Goal: Browse casually: Explore the website without a specific task or goal

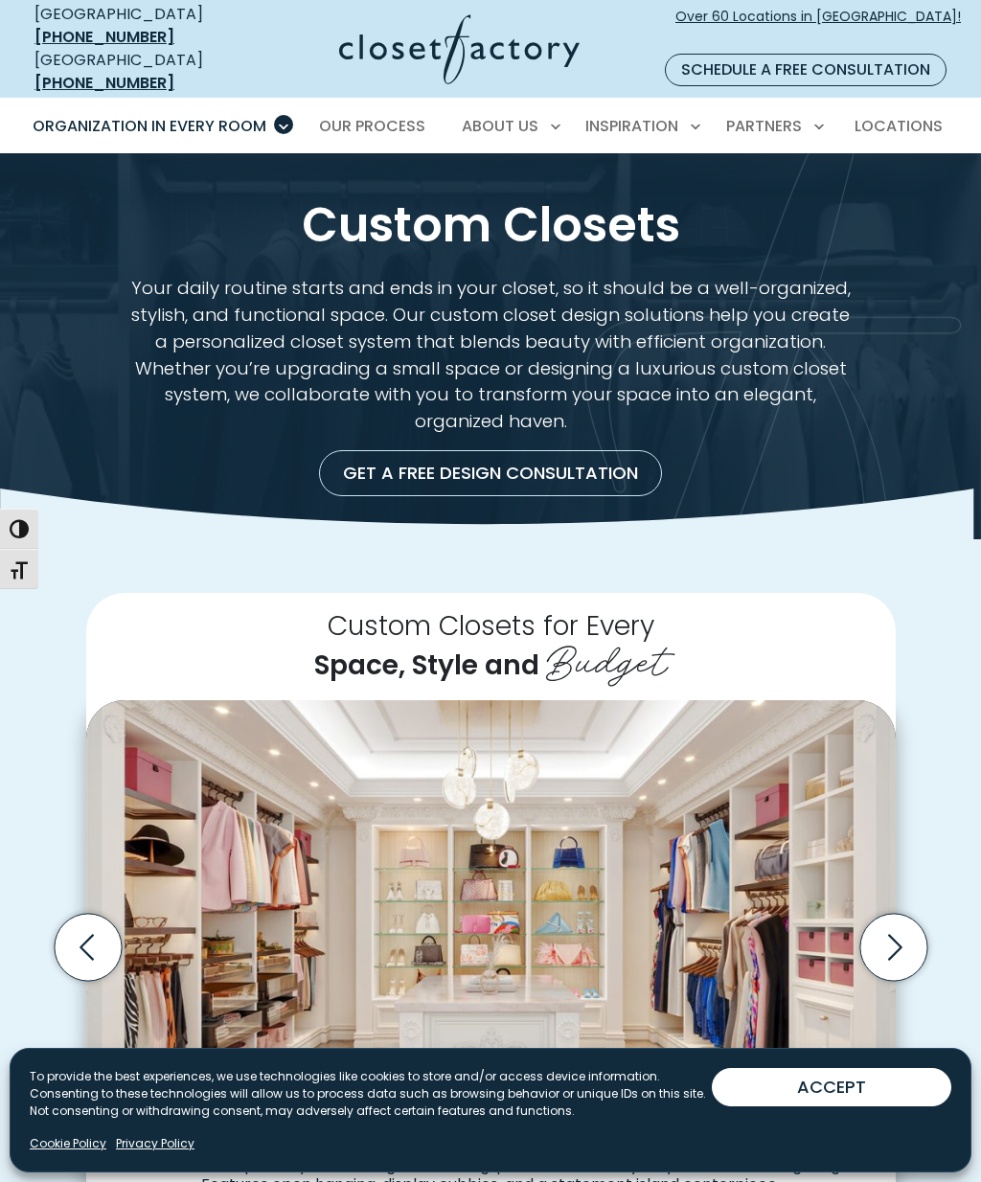
click at [875, 914] on icon "Next slide" at bounding box center [892, 947] width 67 height 67
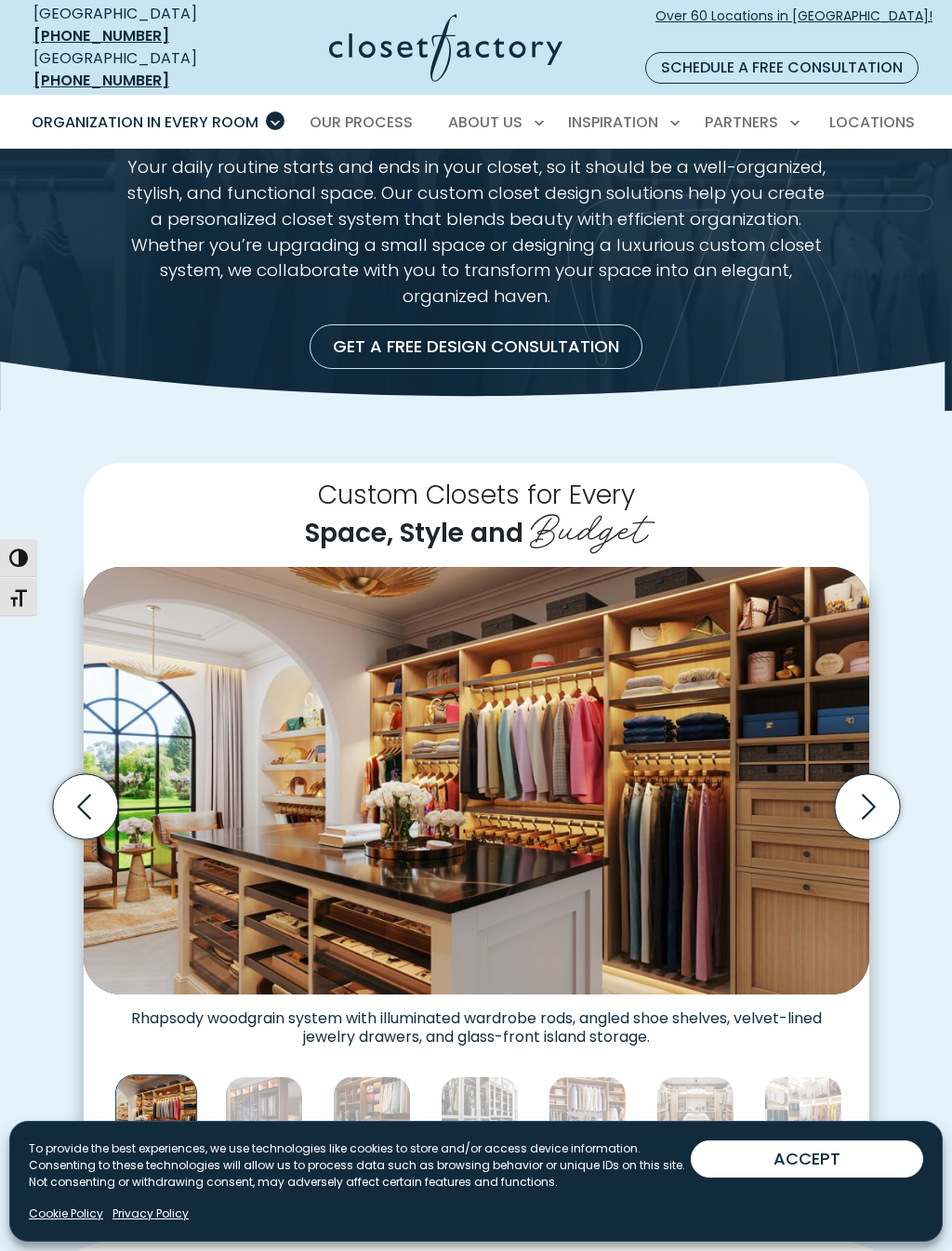
scroll to position [116, 0]
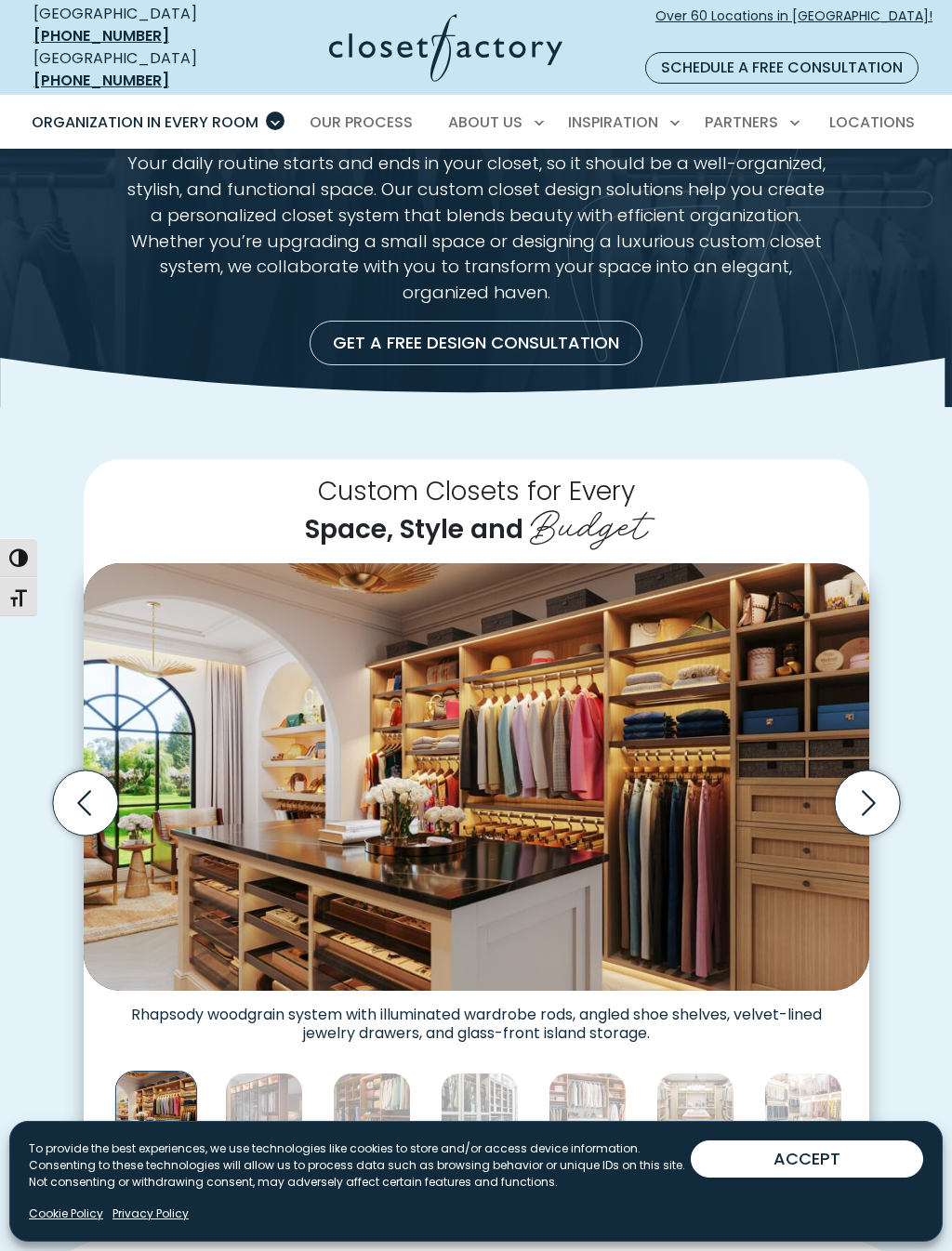
click at [866, 771] on icon "Next slide" at bounding box center [866, 803] width 65 height 65
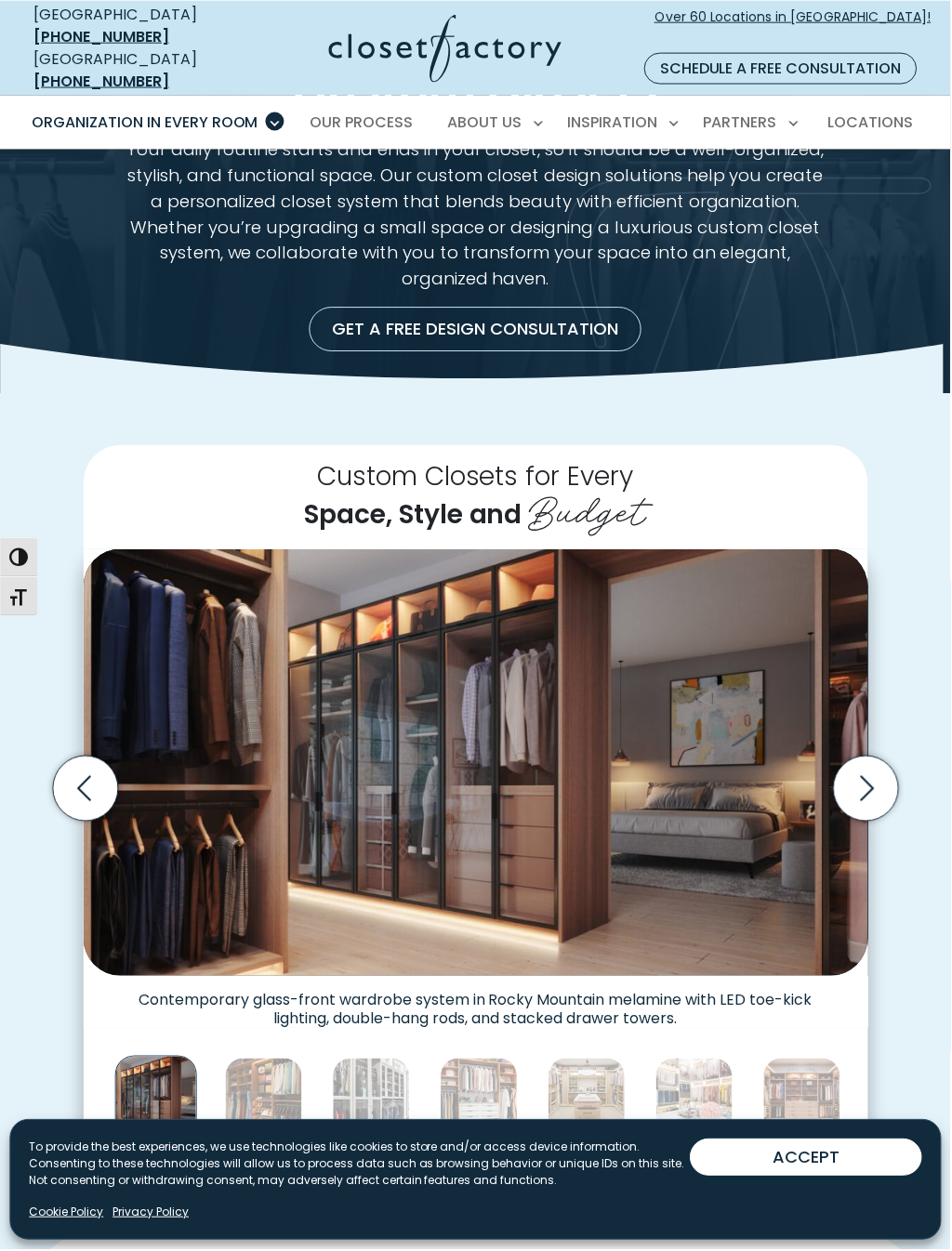
scroll to position [132, 0]
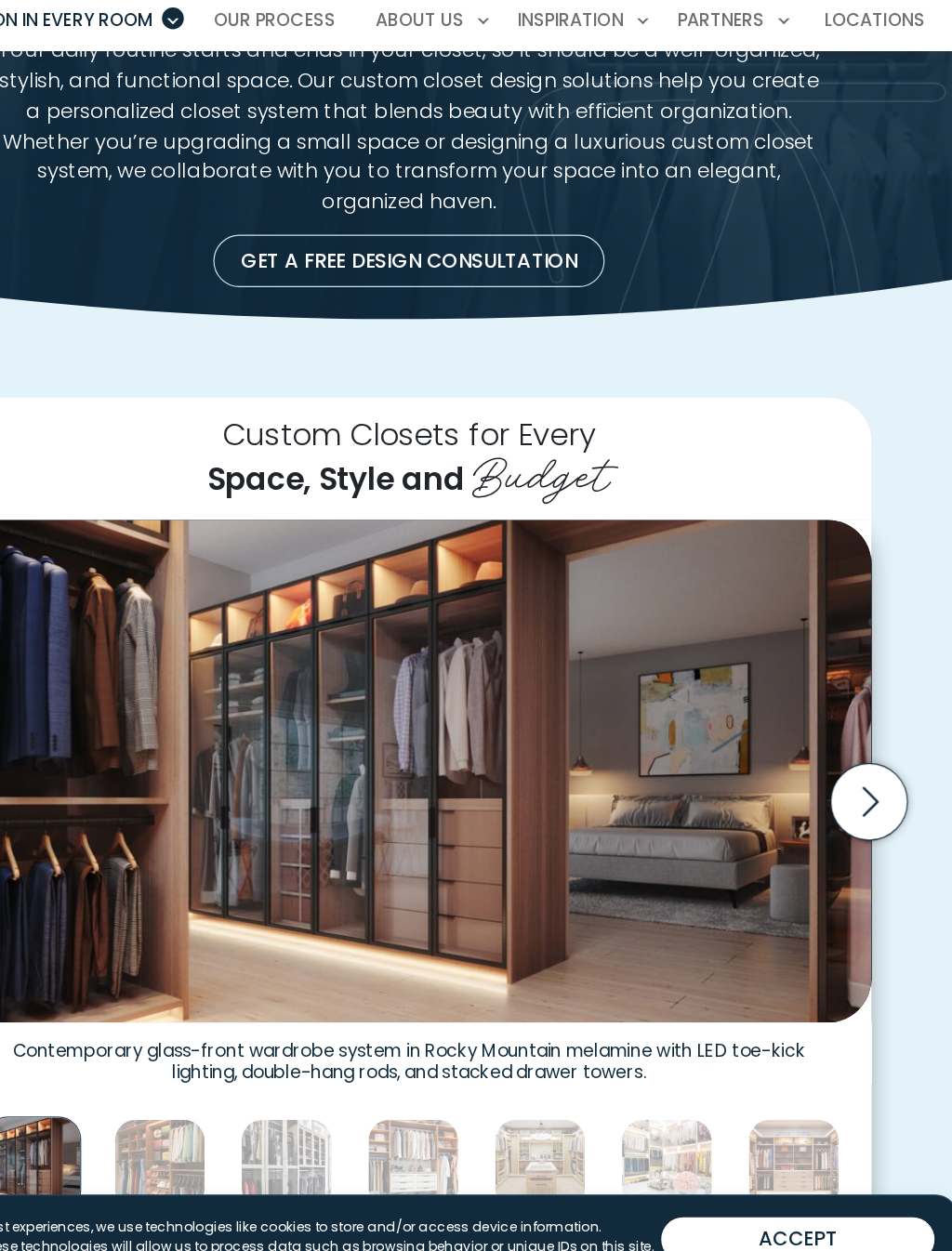
click at [862, 774] on icon "Next slide" at bounding box center [869, 787] width 14 height 25
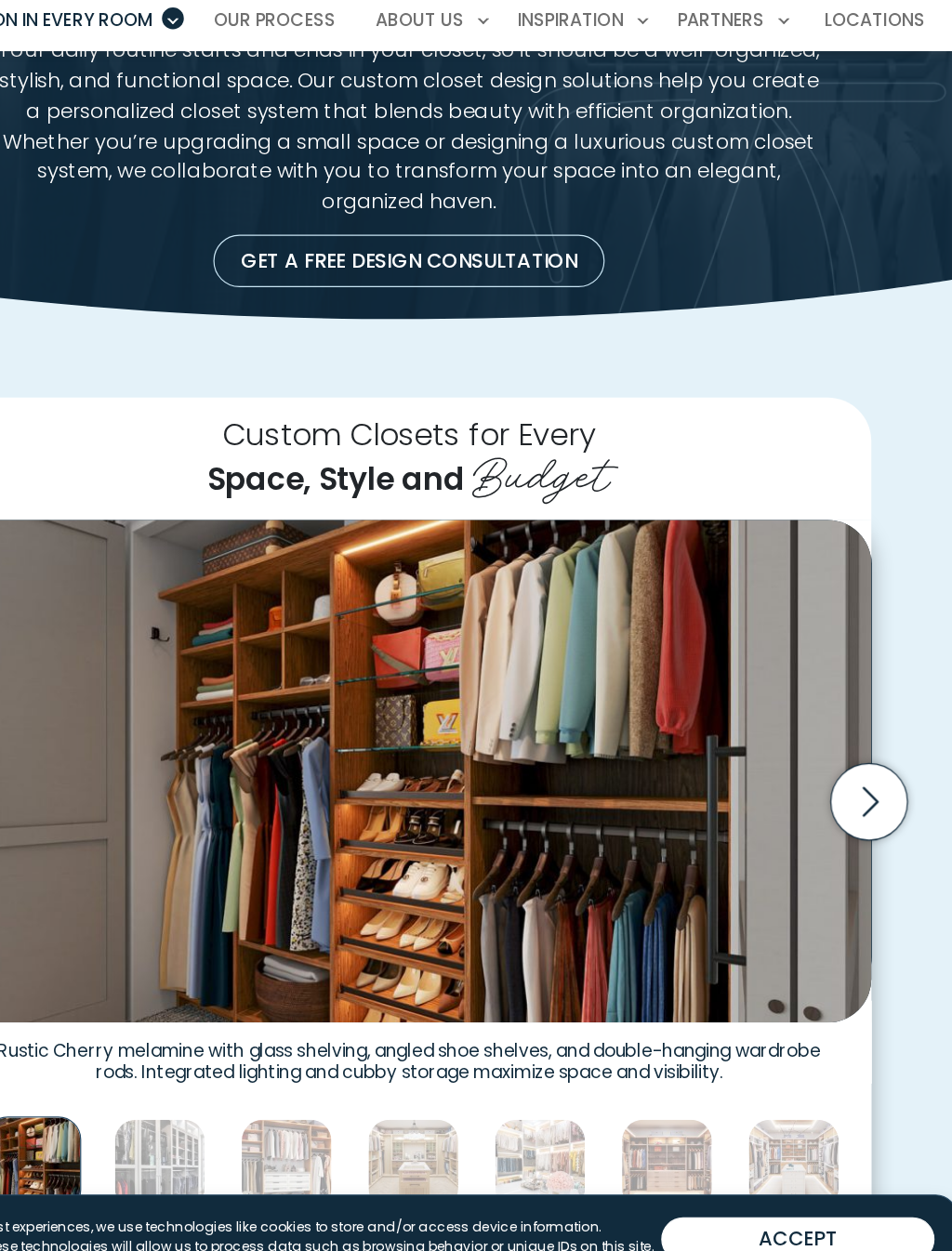
click at [834, 755] on icon "Next slide" at bounding box center [866, 787] width 65 height 65
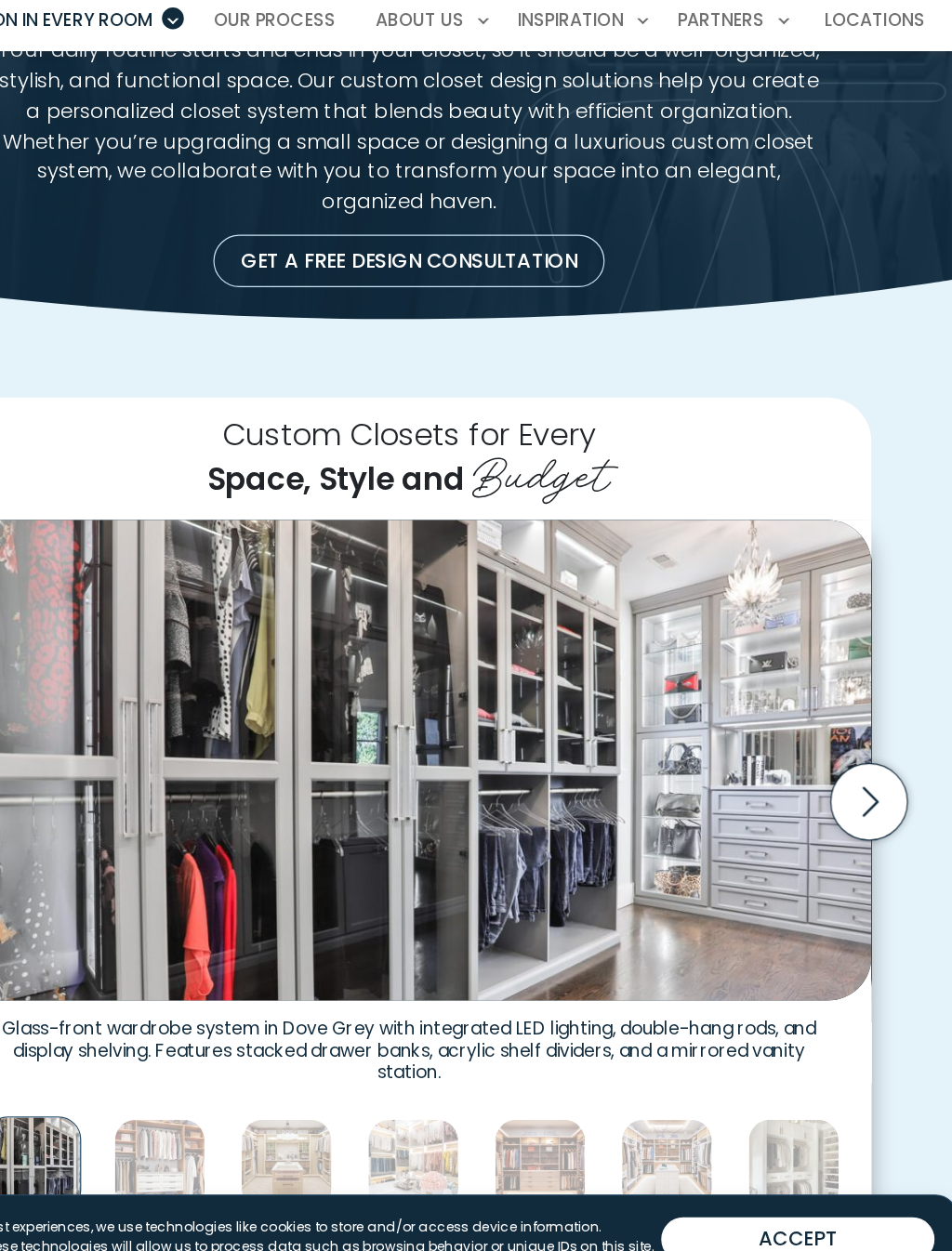
click at [834, 755] on icon "Next slide" at bounding box center [866, 787] width 65 height 65
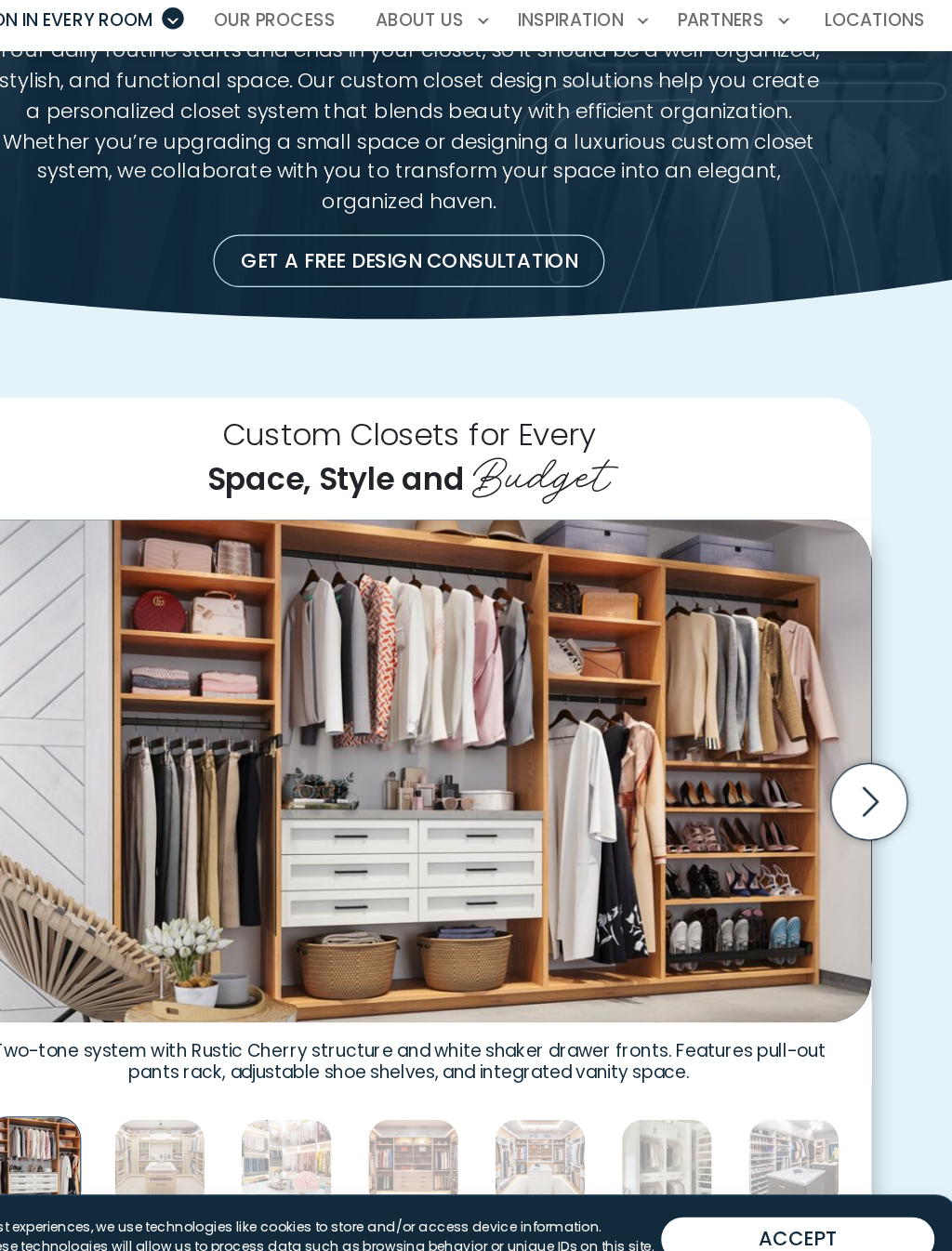
click at [834, 755] on icon "Next slide" at bounding box center [866, 787] width 65 height 65
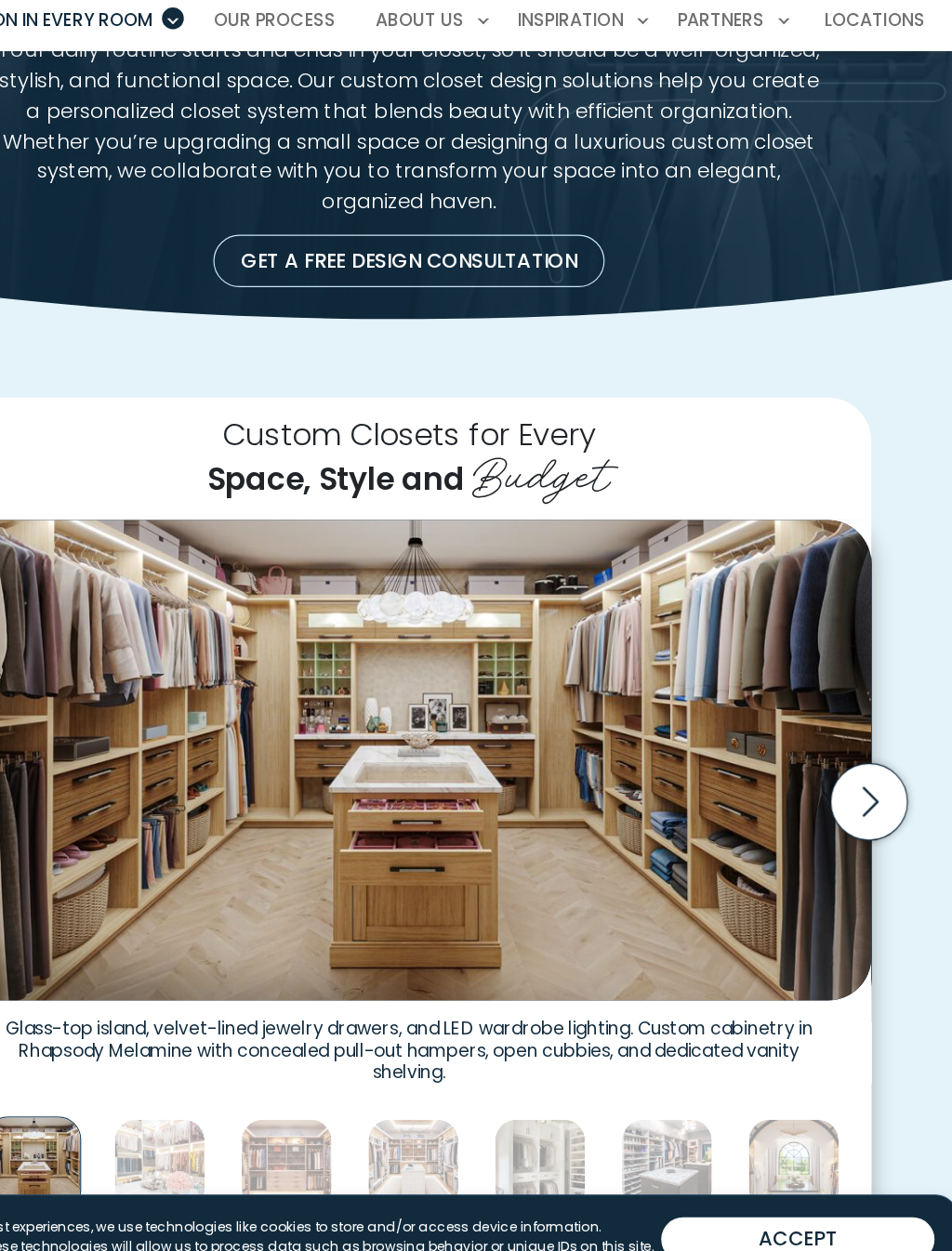
click at [834, 755] on icon "Next slide" at bounding box center [866, 787] width 65 height 65
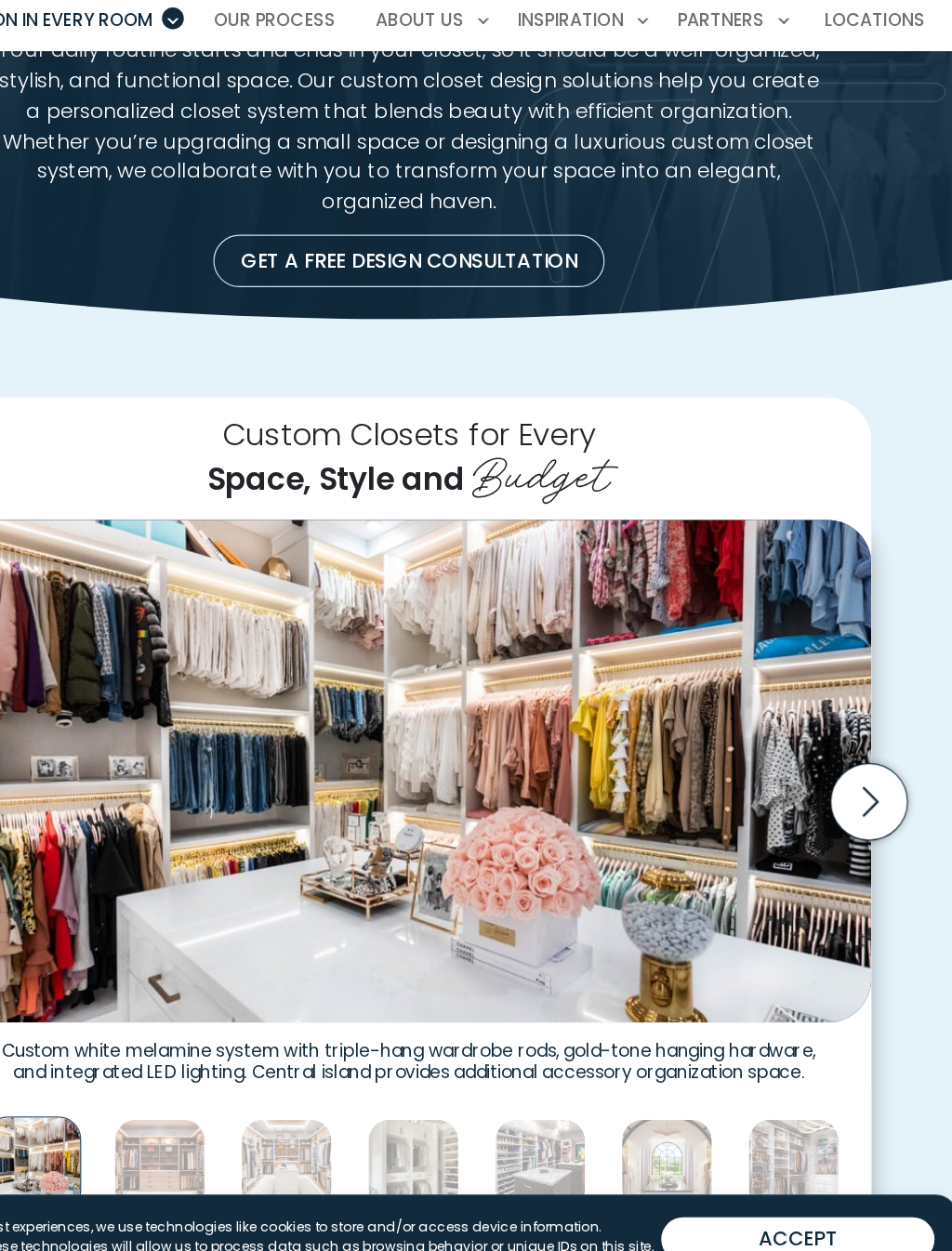
click at [834, 755] on icon "Next slide" at bounding box center [866, 787] width 65 height 65
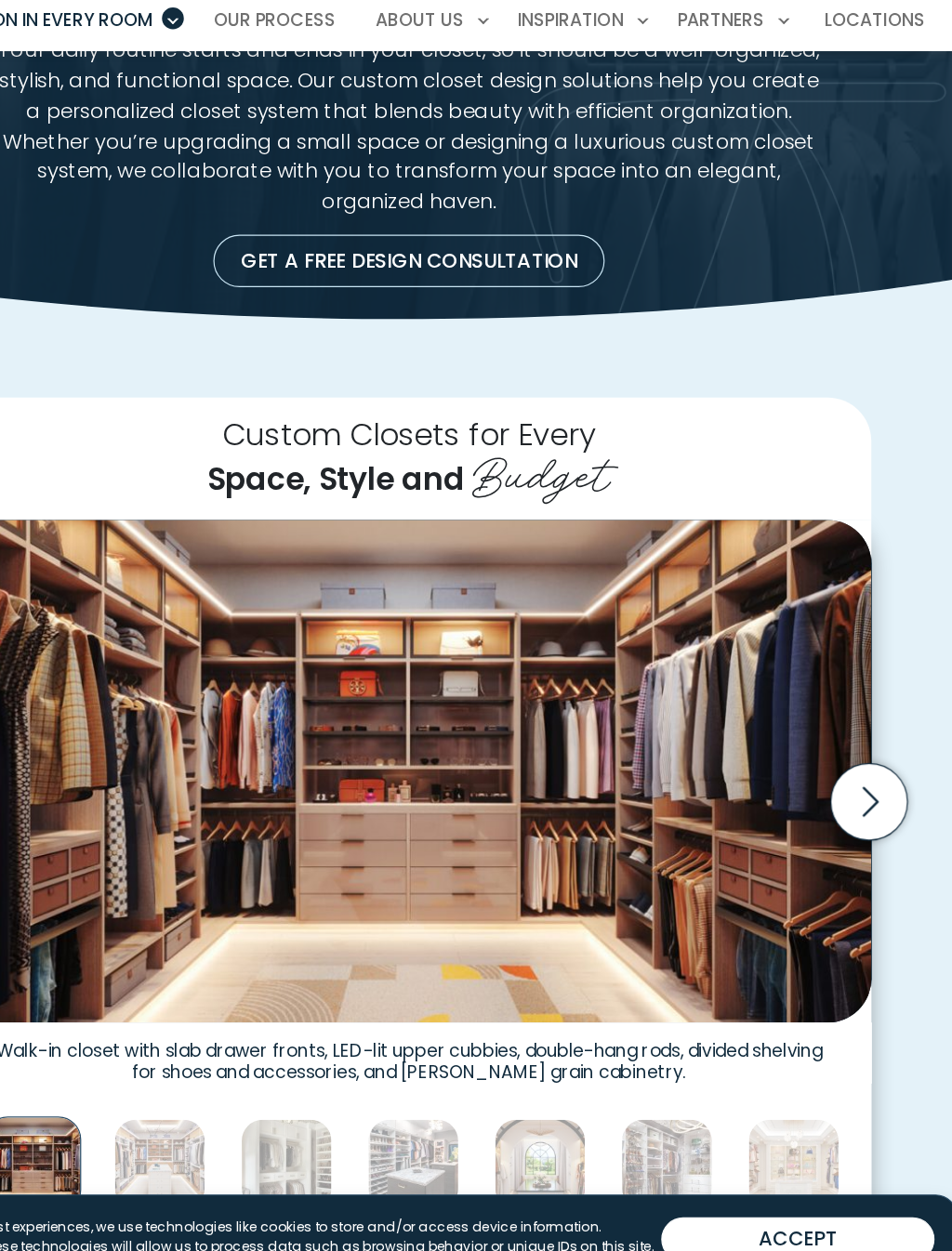
click at [834, 755] on icon "Next slide" at bounding box center [866, 787] width 65 height 65
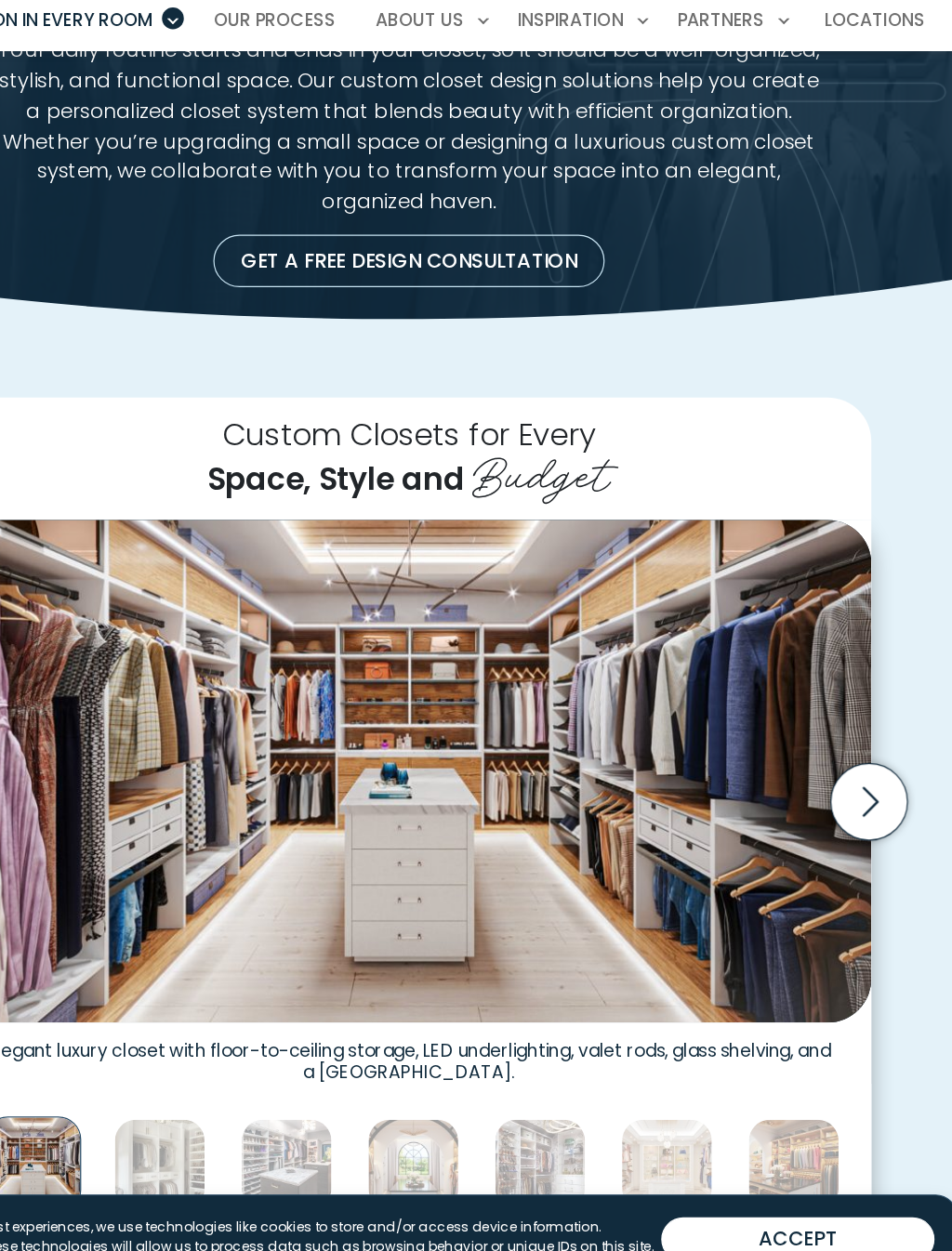
click at [834, 755] on icon "Next slide" at bounding box center [866, 787] width 65 height 65
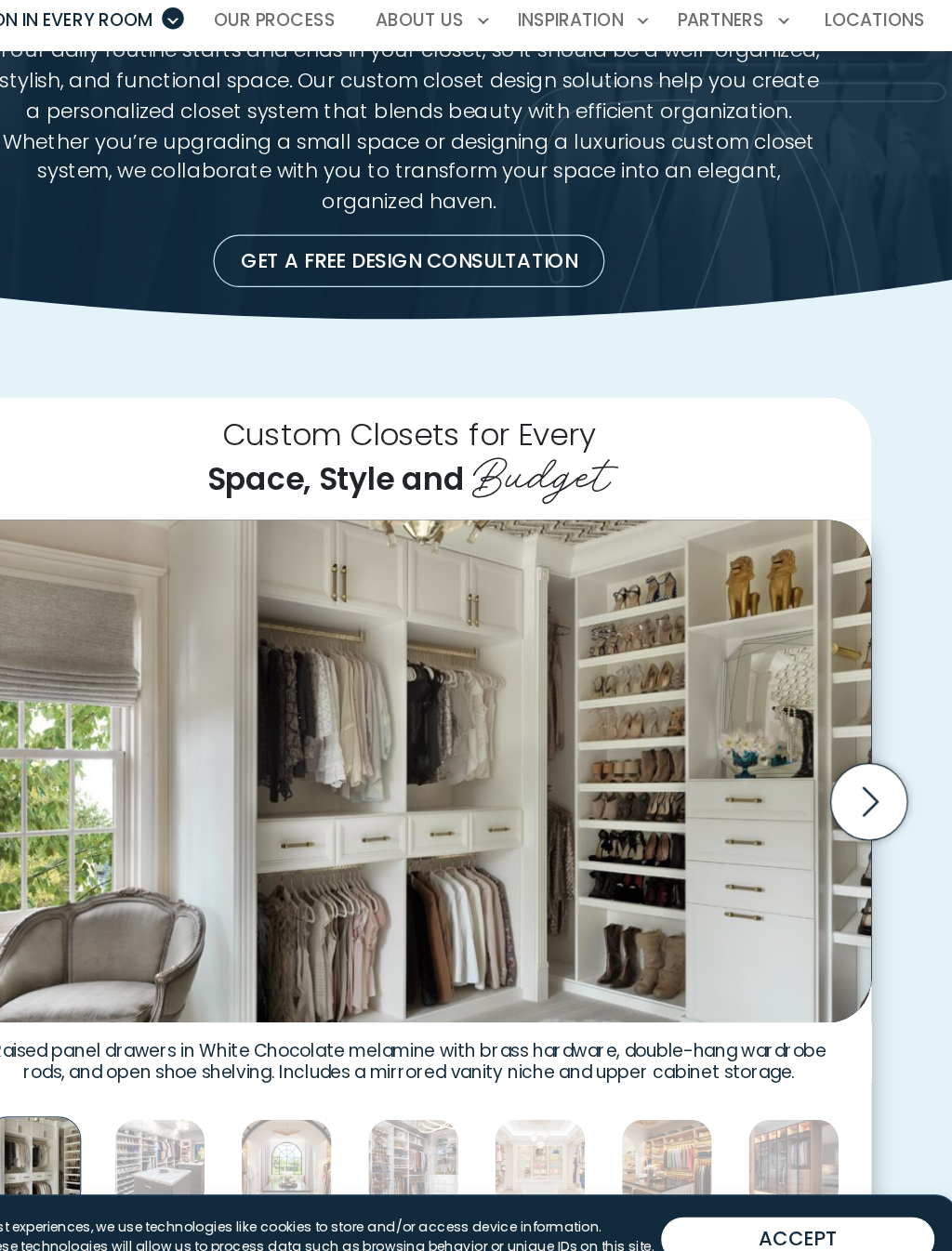
click at [862, 774] on icon "Next slide" at bounding box center [869, 787] width 14 height 25
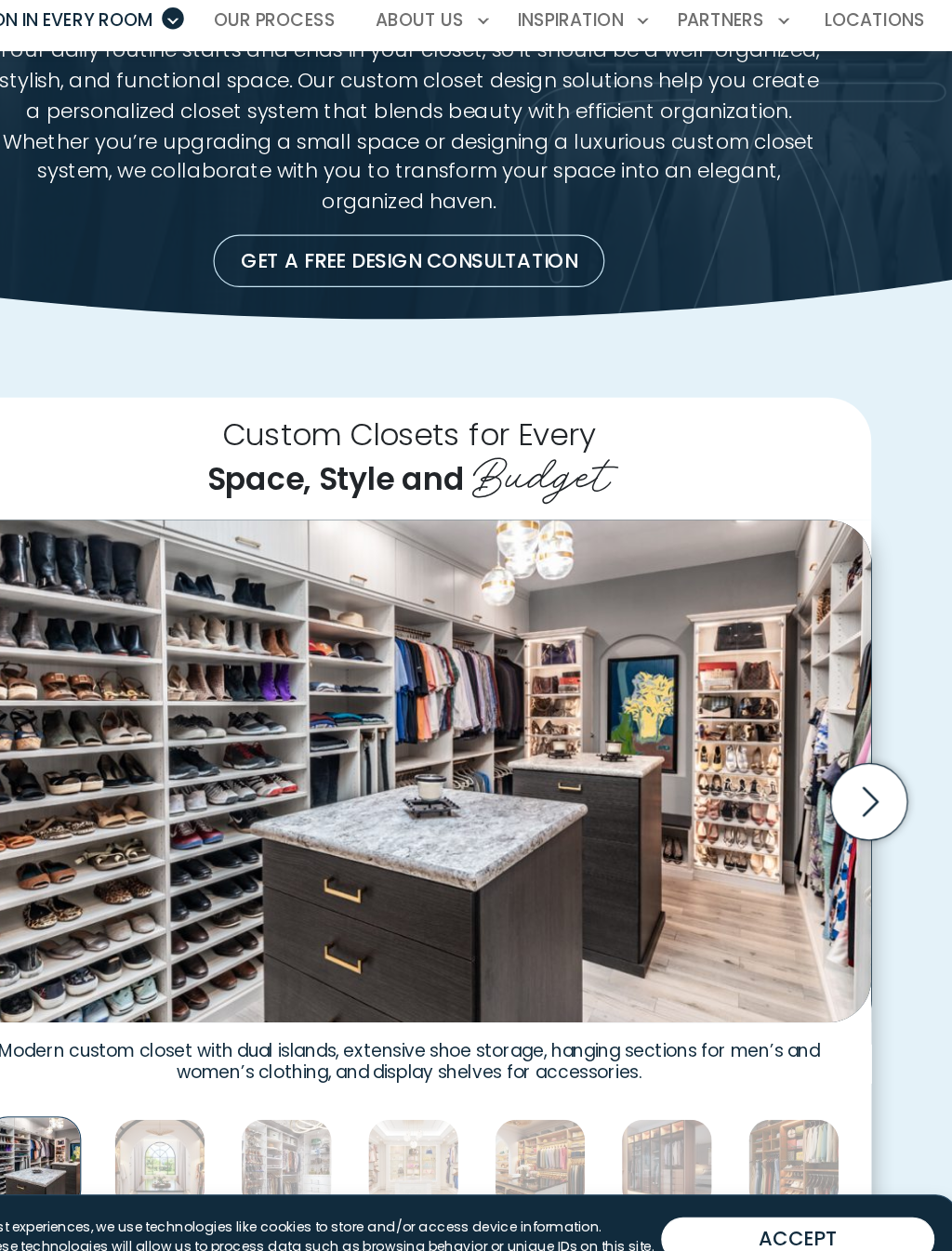
click at [834, 755] on icon "Next slide" at bounding box center [866, 787] width 65 height 65
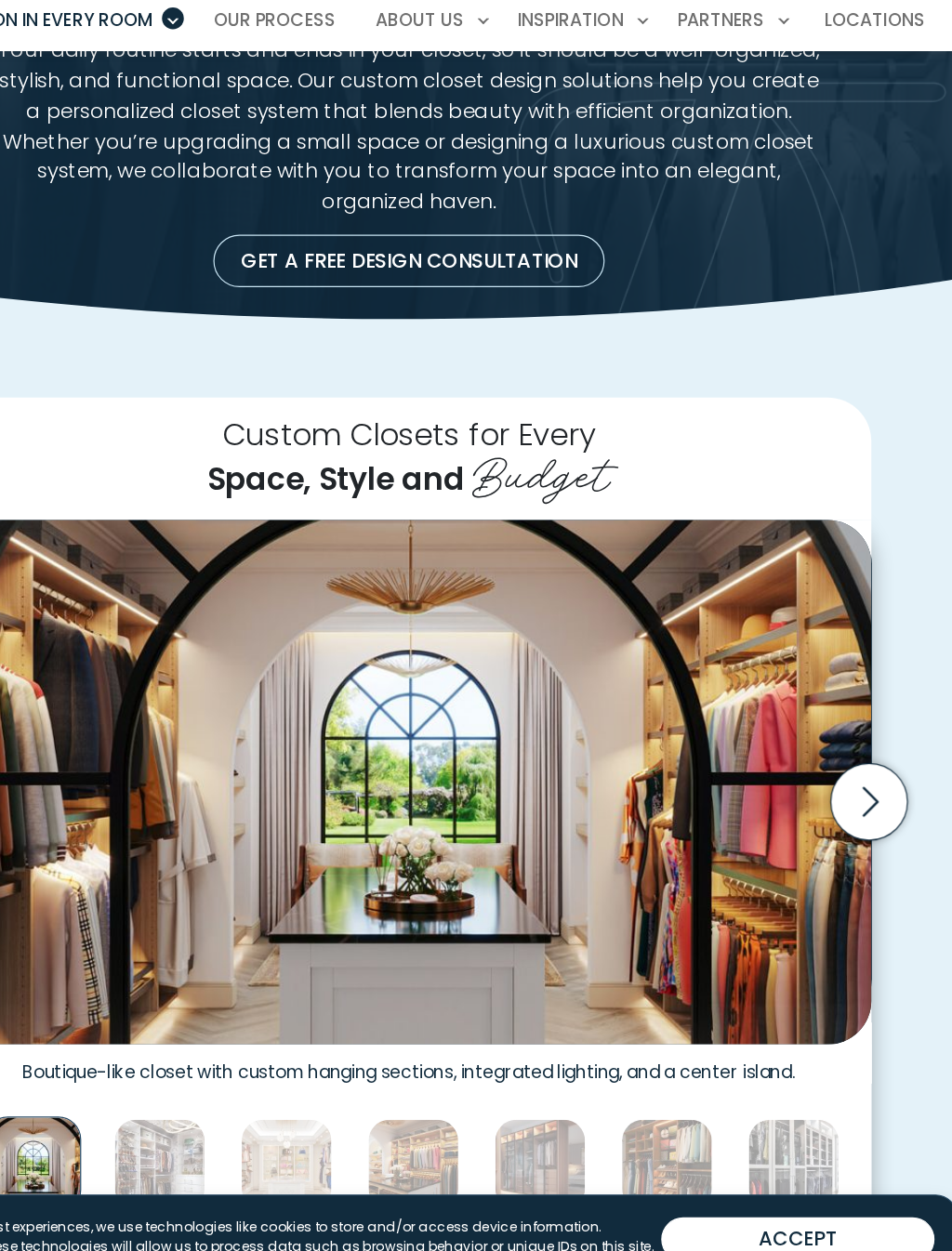
click at [834, 755] on icon "Next slide" at bounding box center [866, 787] width 65 height 65
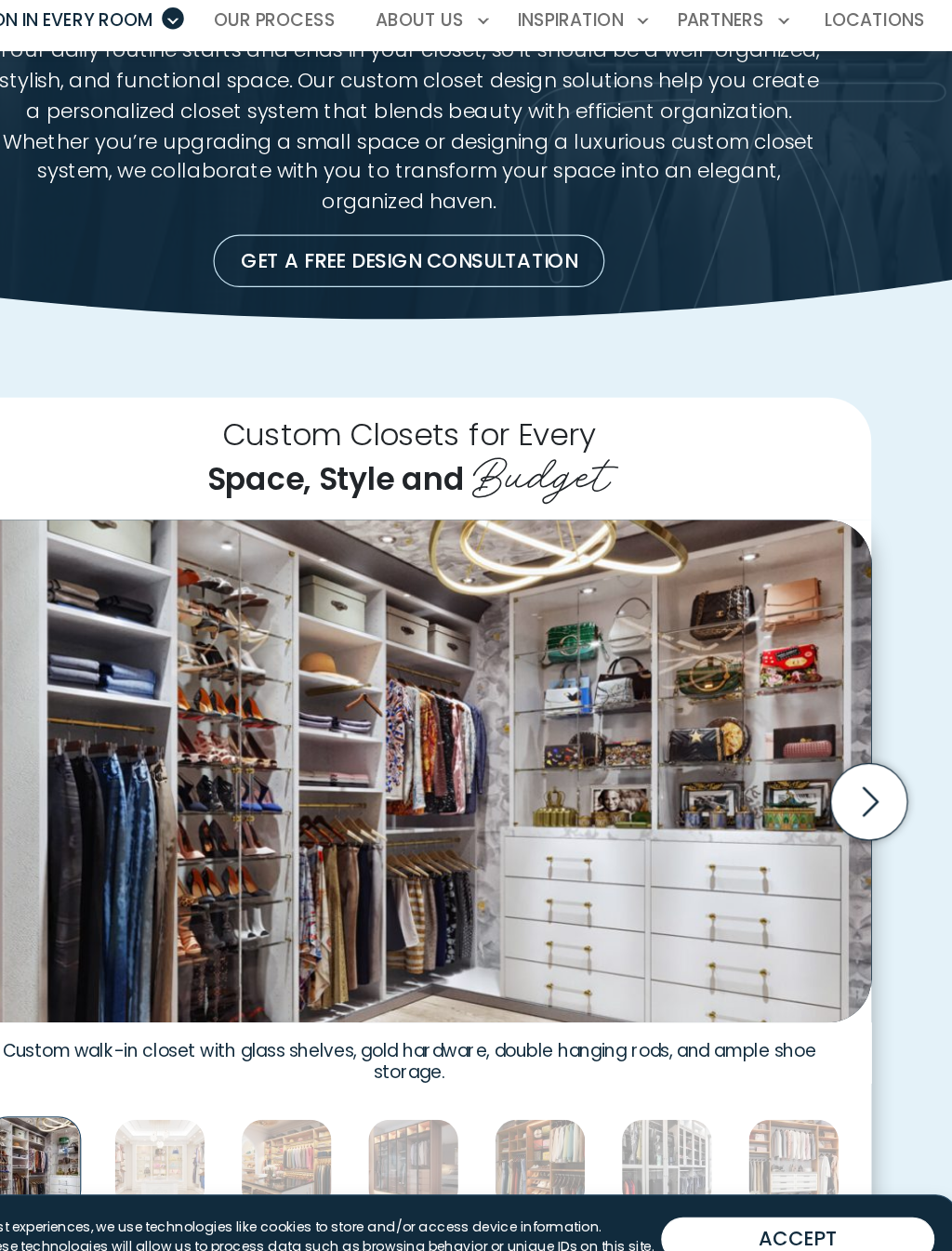
click at [834, 755] on icon "Next slide" at bounding box center [866, 787] width 65 height 65
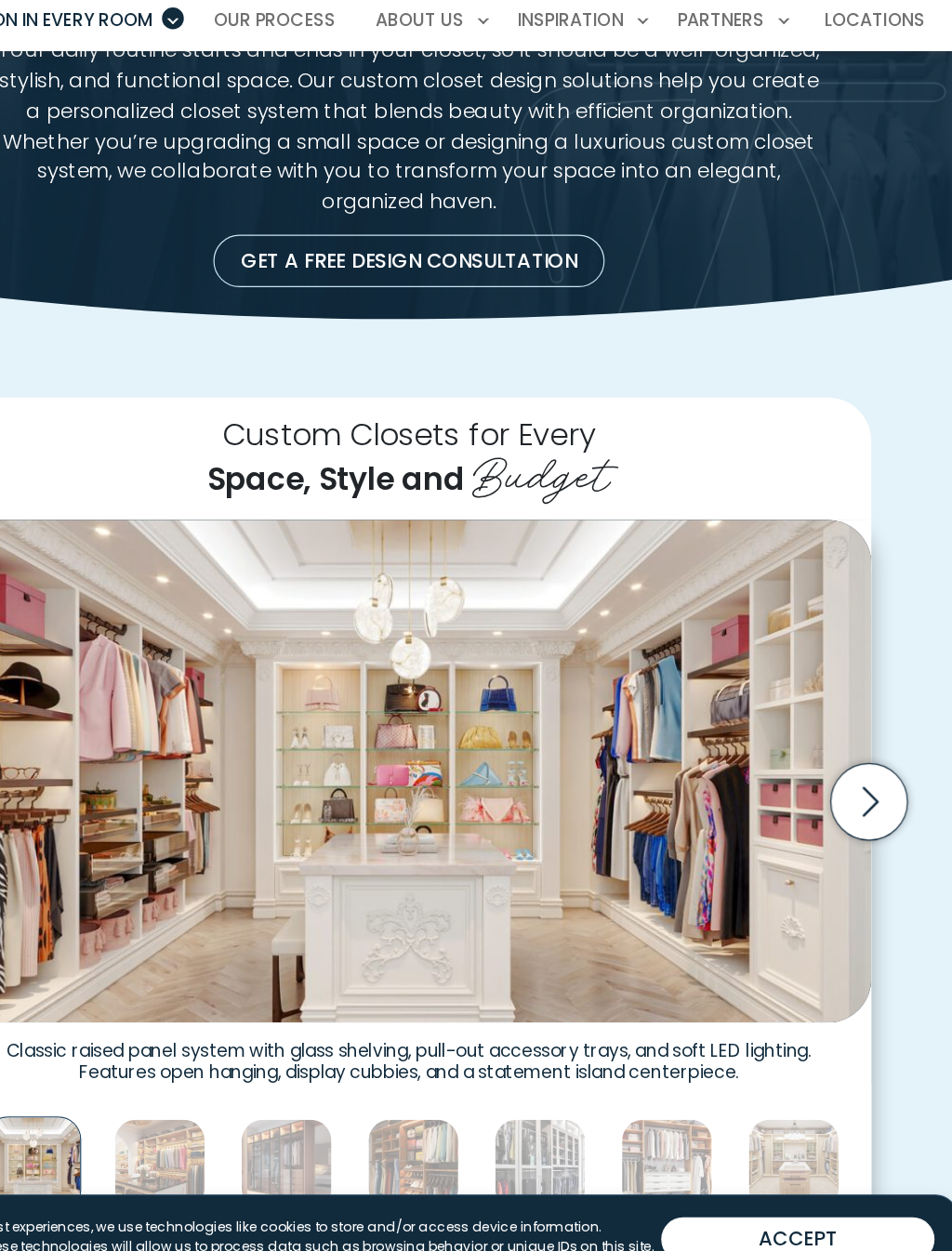
click at [834, 755] on icon "Next slide" at bounding box center [866, 787] width 65 height 65
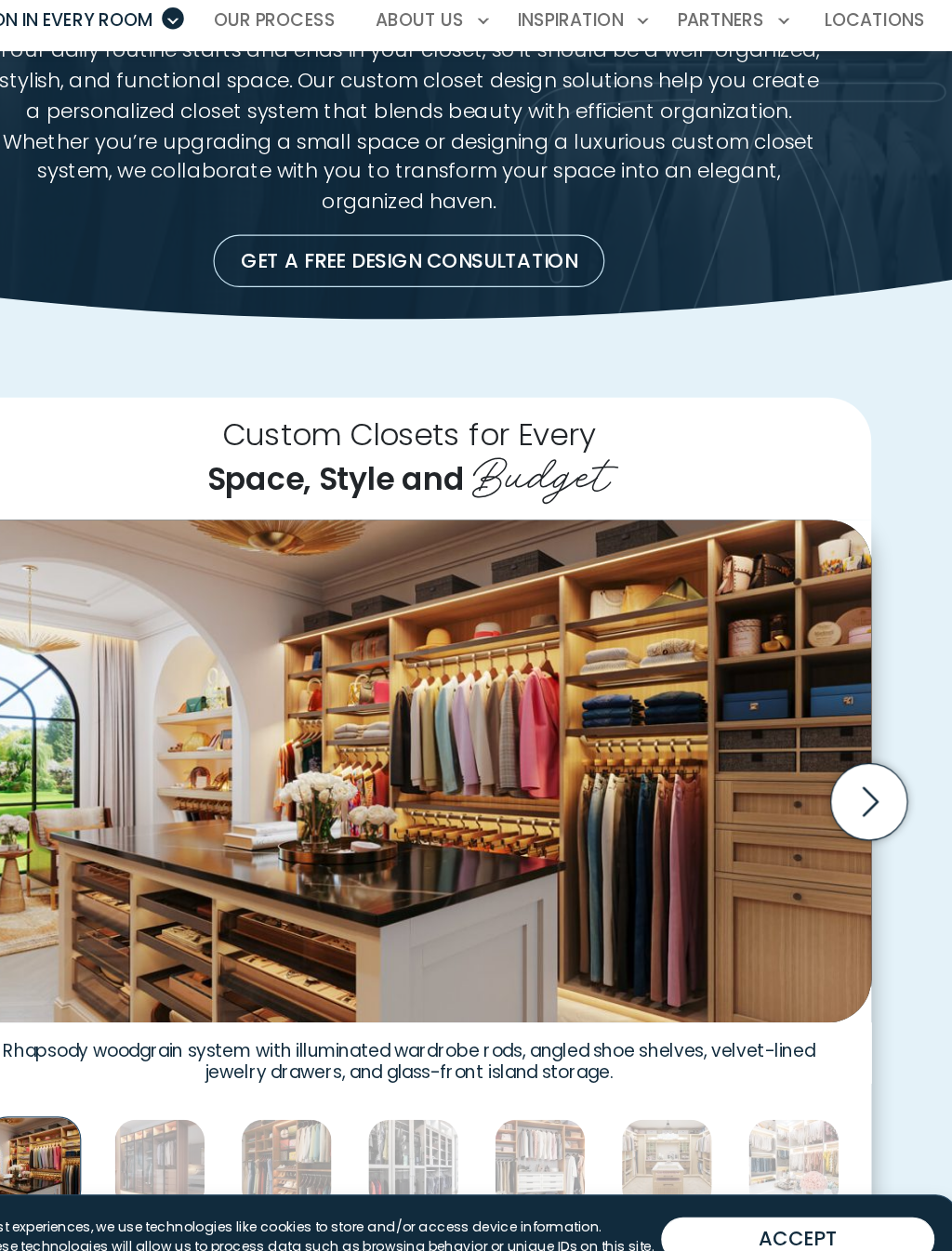
click at [834, 755] on icon "Next slide" at bounding box center [866, 787] width 65 height 65
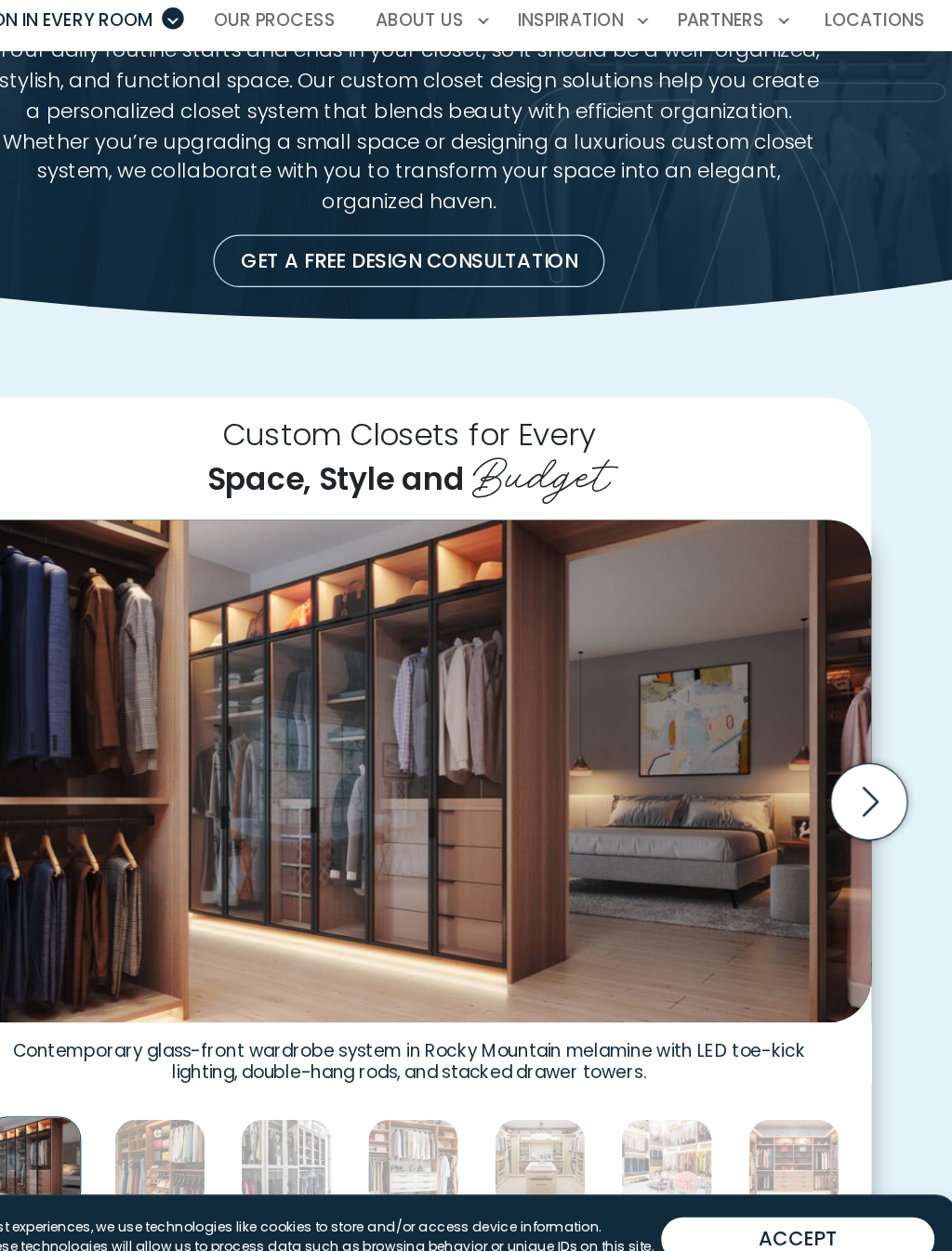
click at [834, 755] on icon "Next slide" at bounding box center [866, 787] width 65 height 65
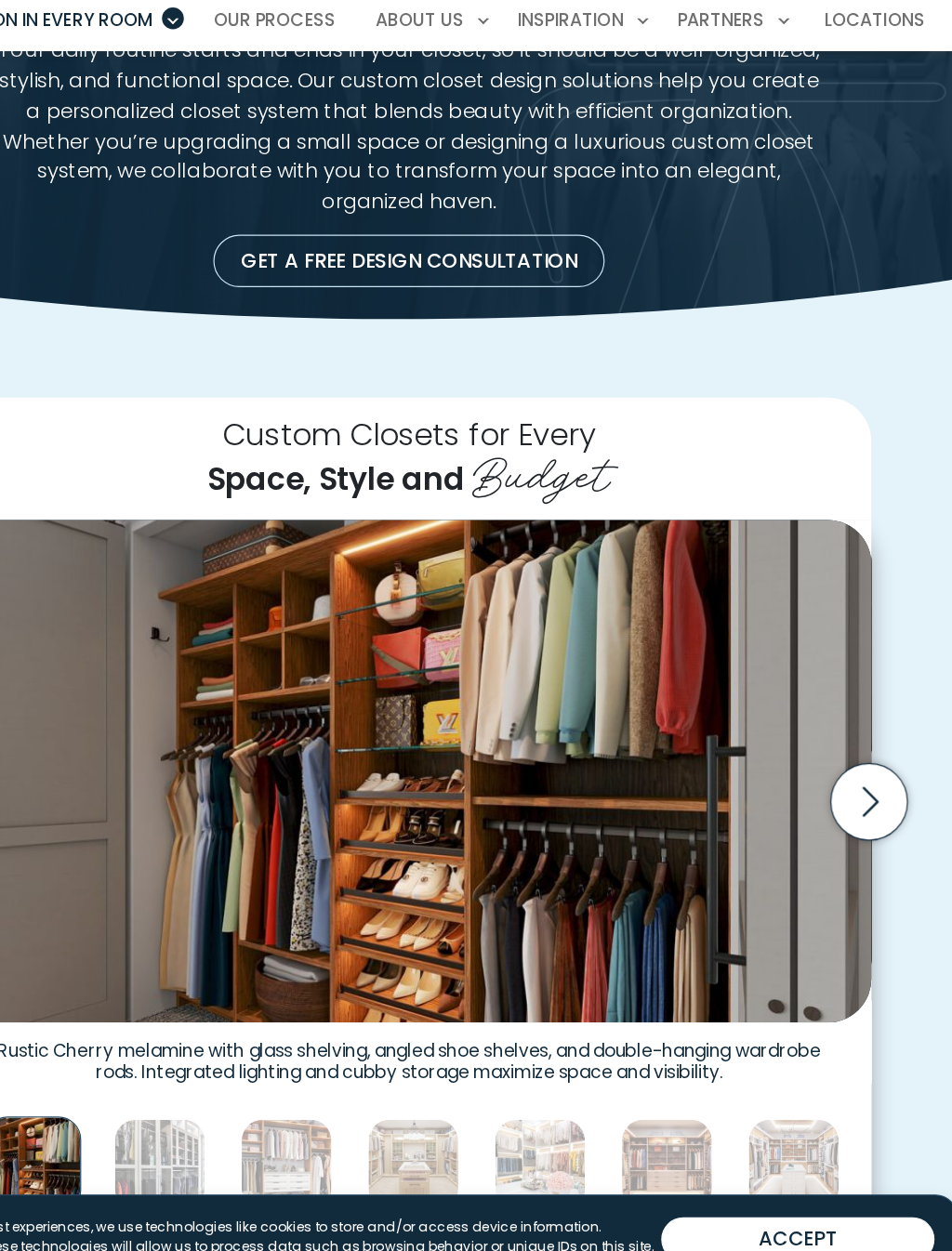
click at [834, 755] on icon "Next slide" at bounding box center [866, 787] width 65 height 65
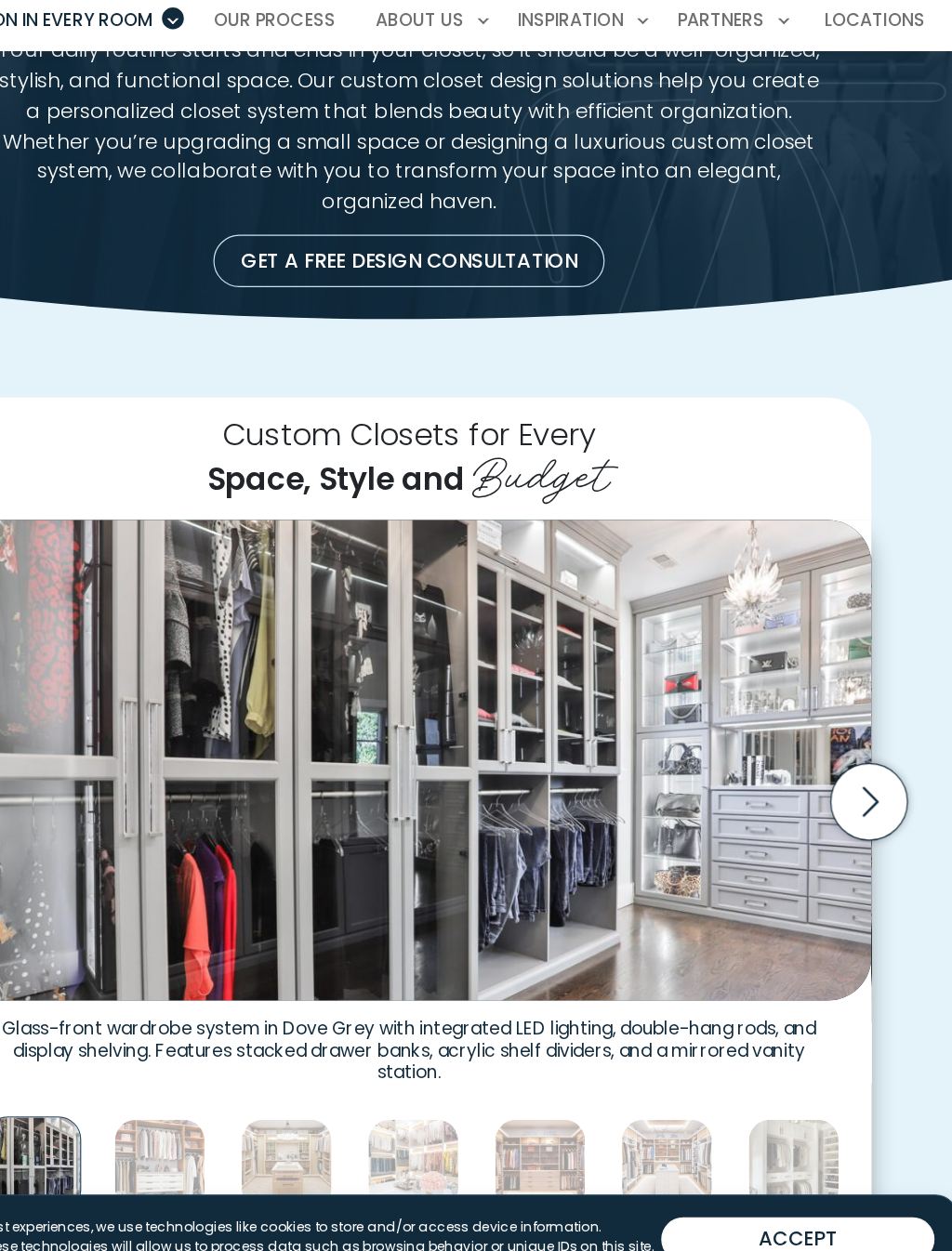
click at [834, 755] on icon "Next slide" at bounding box center [866, 787] width 65 height 65
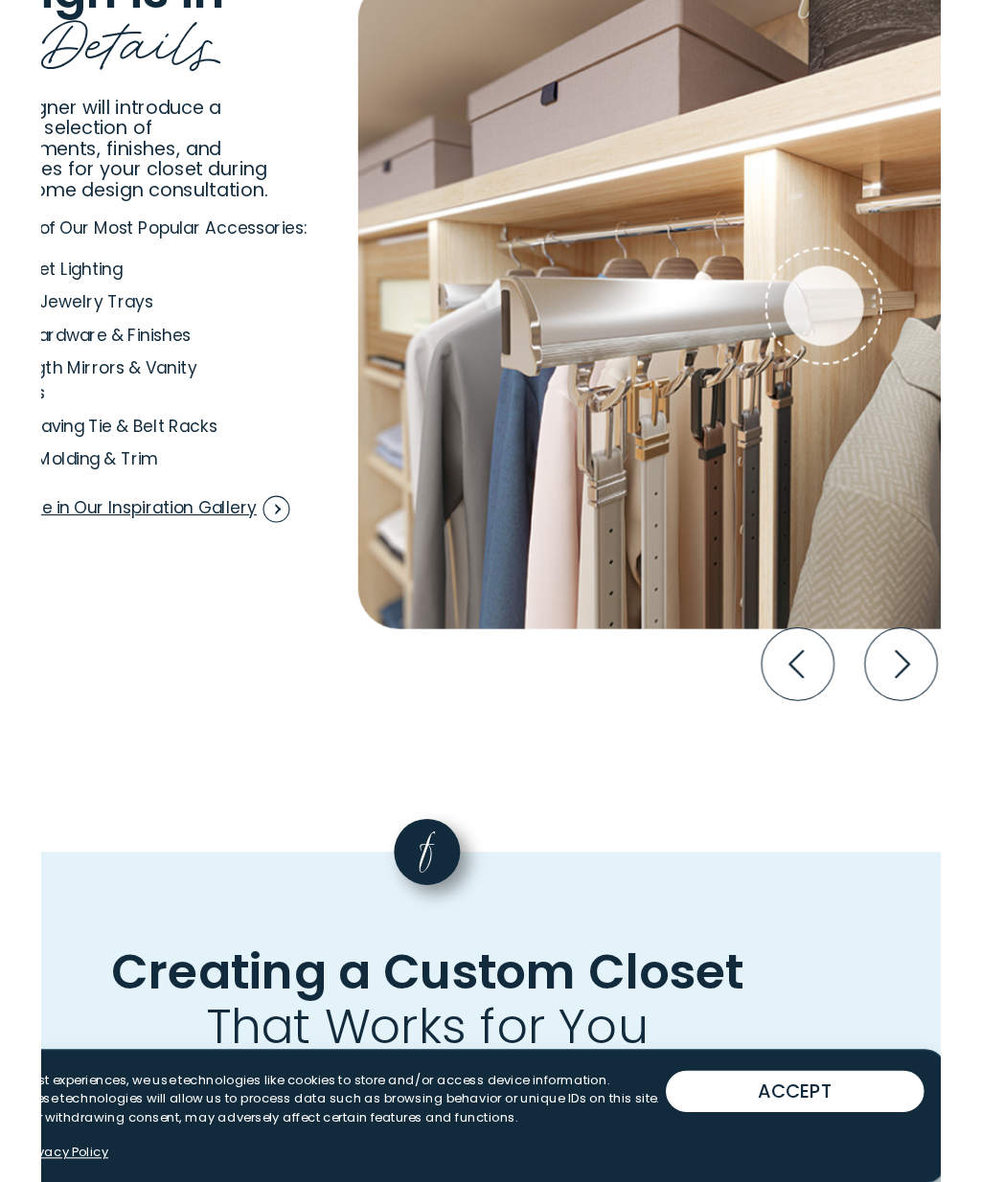
scroll to position [3148, 0]
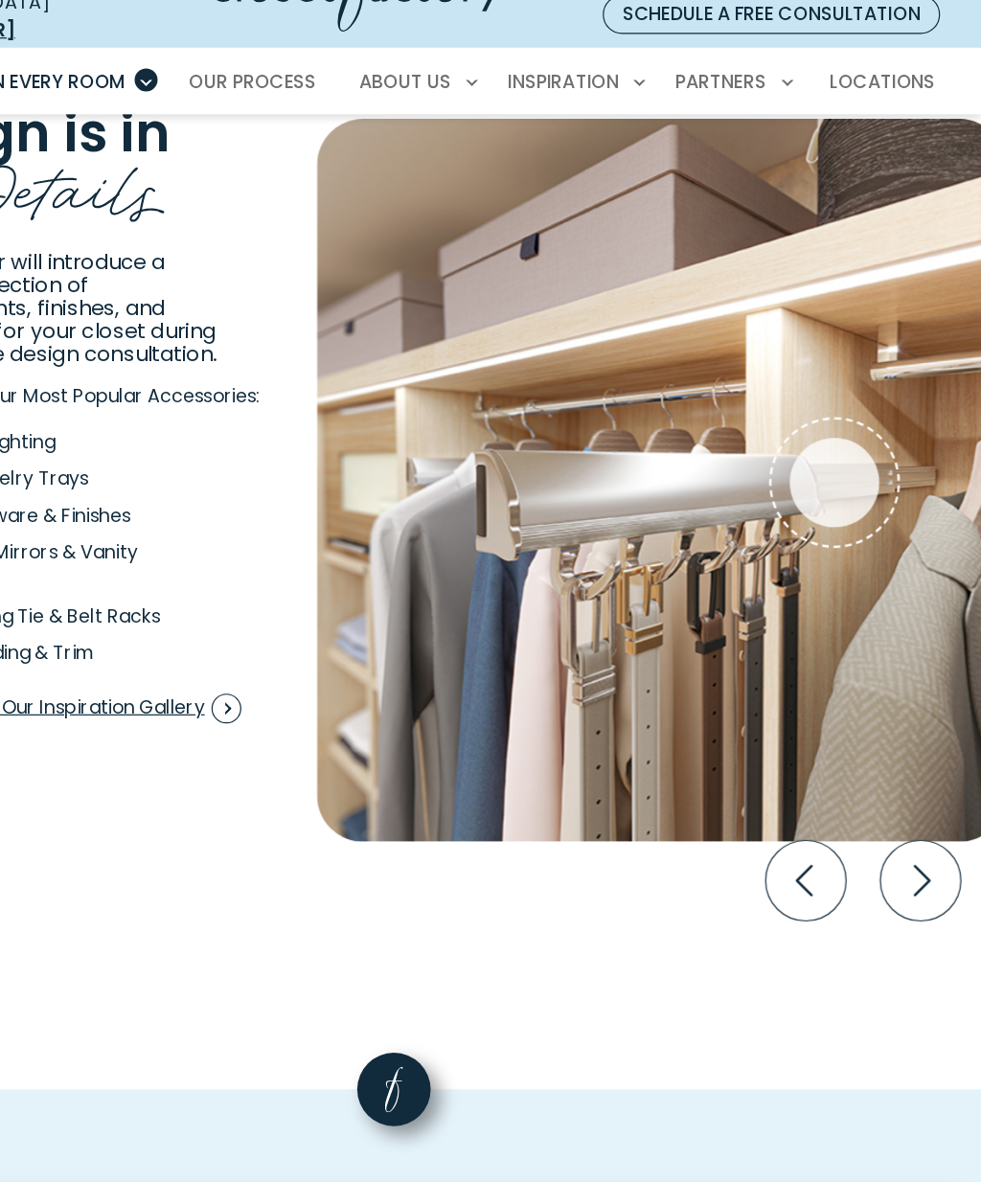
click at [896, 760] on icon "Next slide" at bounding box center [929, 793] width 67 height 67
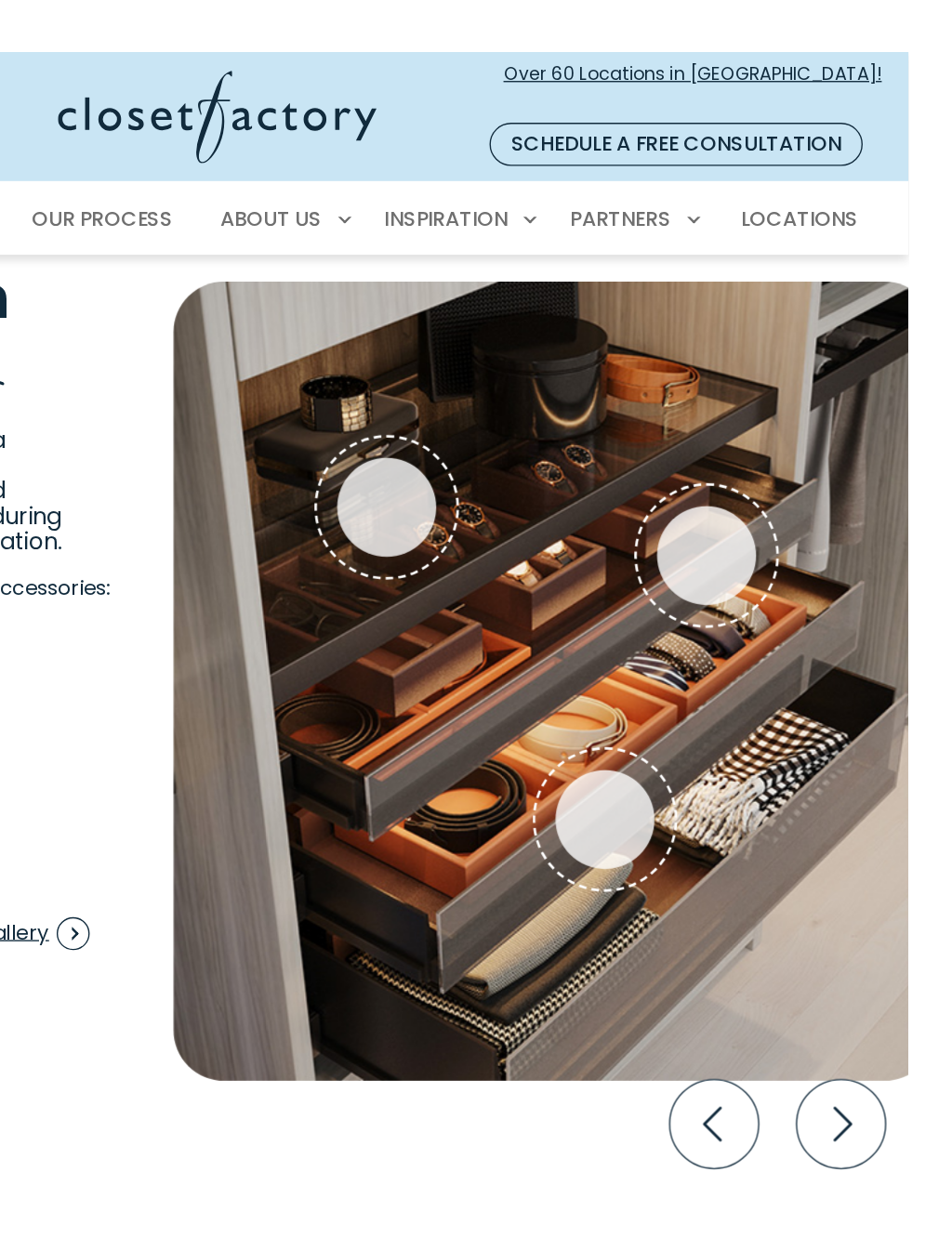
scroll to position [2927, 0]
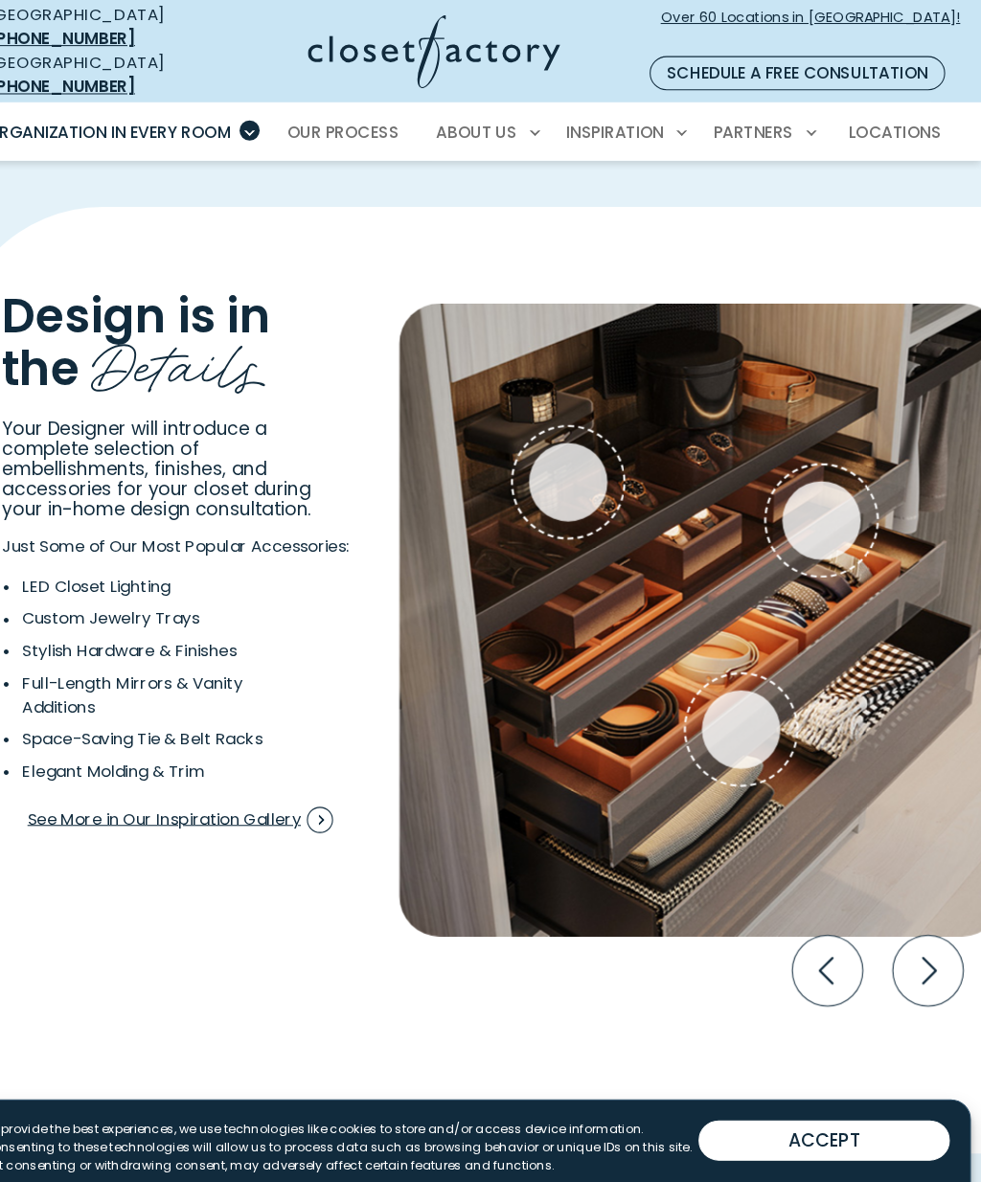
click at [544, 416] on span "Interactive Gallery" at bounding box center [587, 460] width 88 height 88
click at [784, 452] on span "Interactive Gallery" at bounding box center [828, 496] width 88 height 88
click at [708, 651] on span "Interactive Gallery" at bounding box center [752, 695] width 88 height 88
click at [896, 892] on icon "Next slide" at bounding box center [929, 925] width 67 height 67
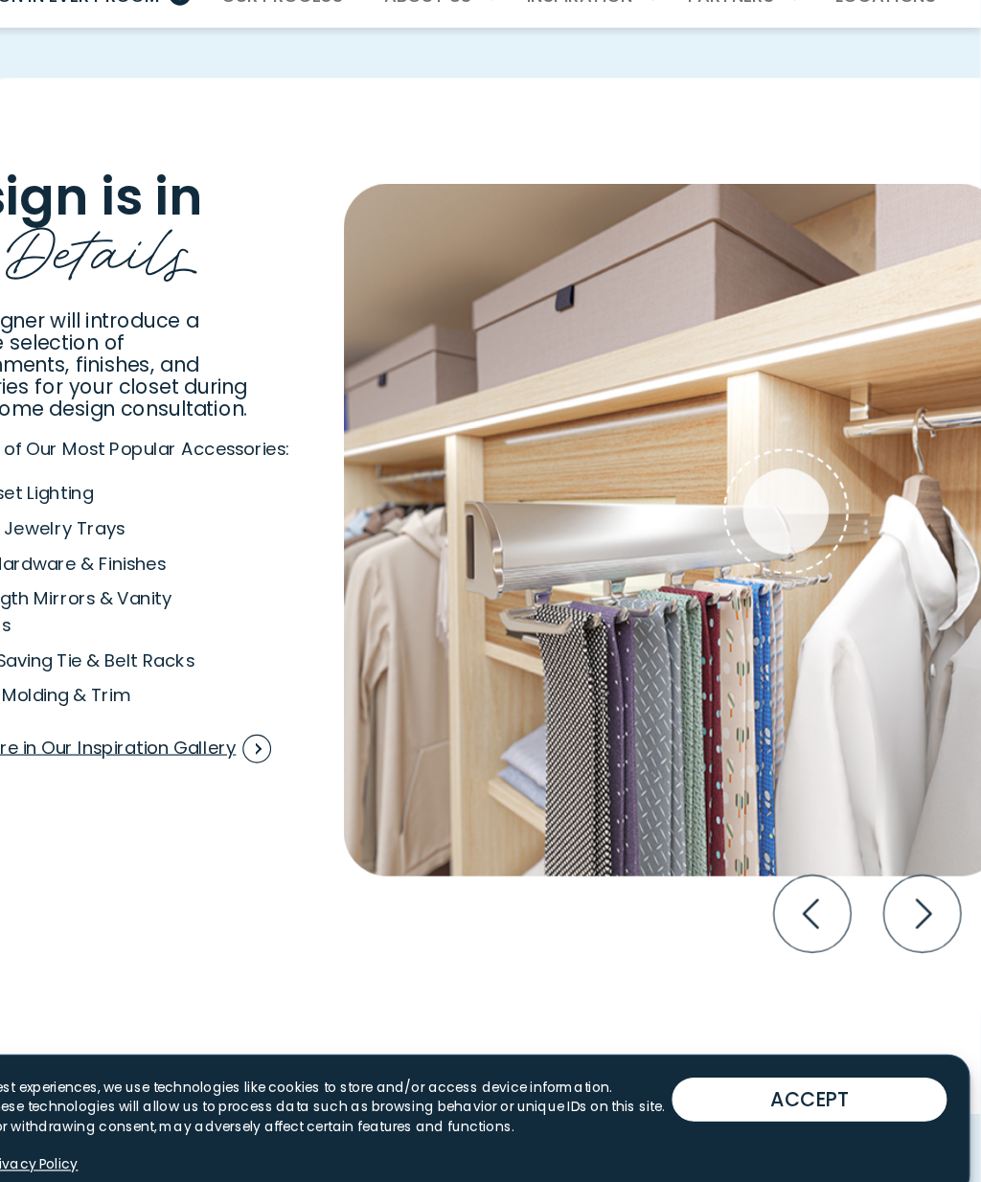
click at [896, 892] on icon "Next slide" at bounding box center [929, 925] width 67 height 67
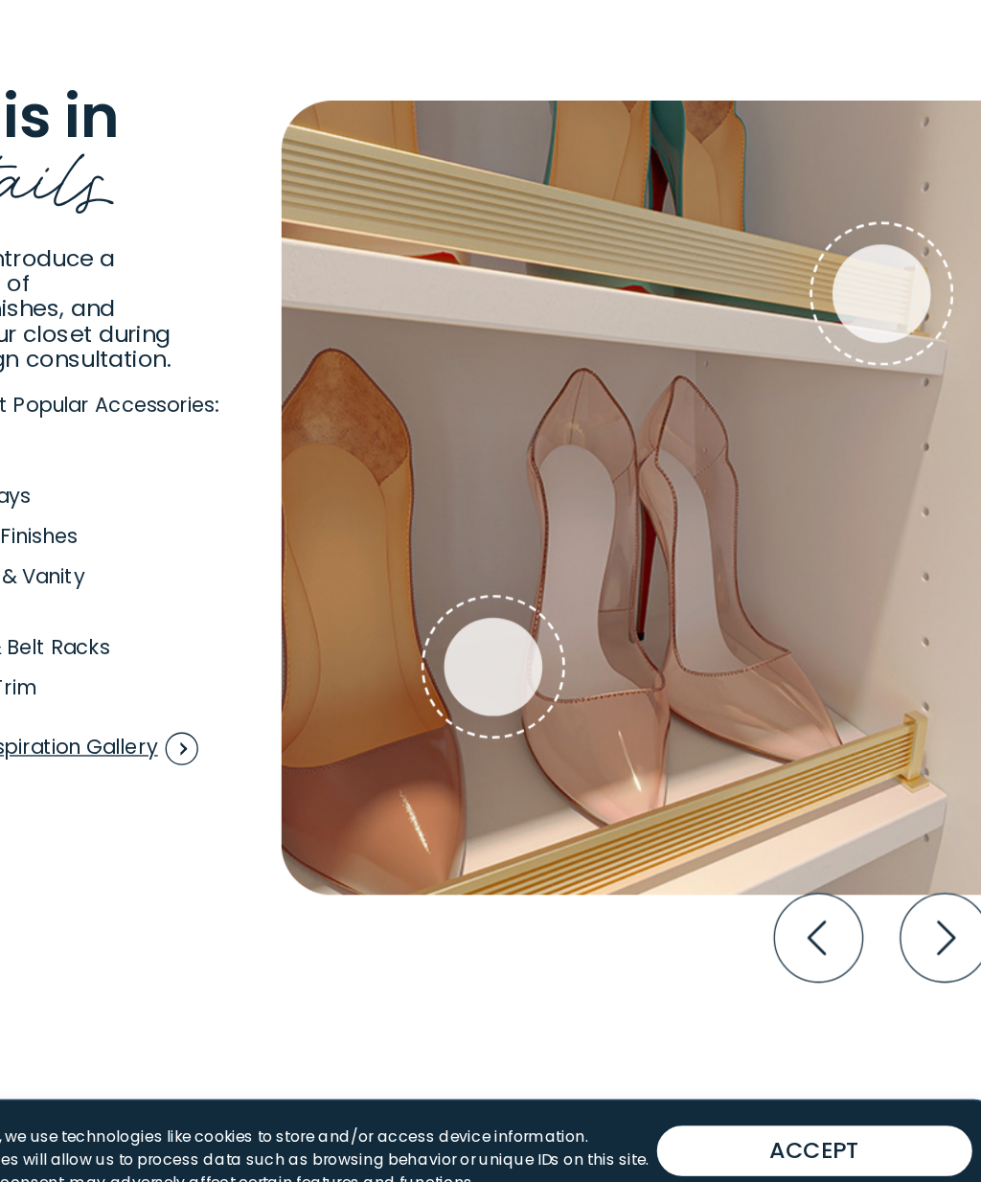
click at [550, 682] on div "Slanted Shoe Shelves" at bounding box center [587, 719] width 75 height 75
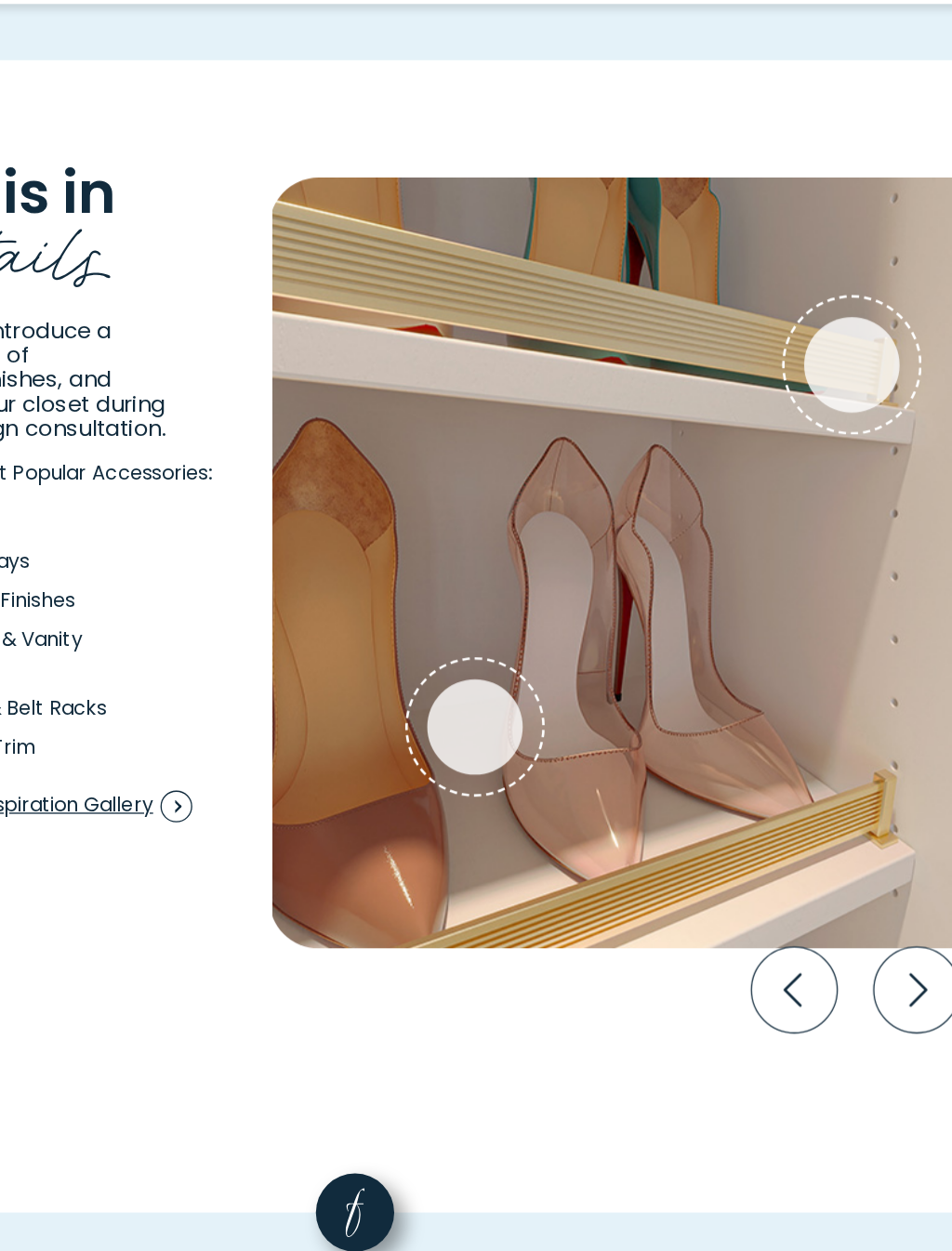
click at [870, 866] on icon "Next slide" at bounding box center [902, 898] width 65 height 65
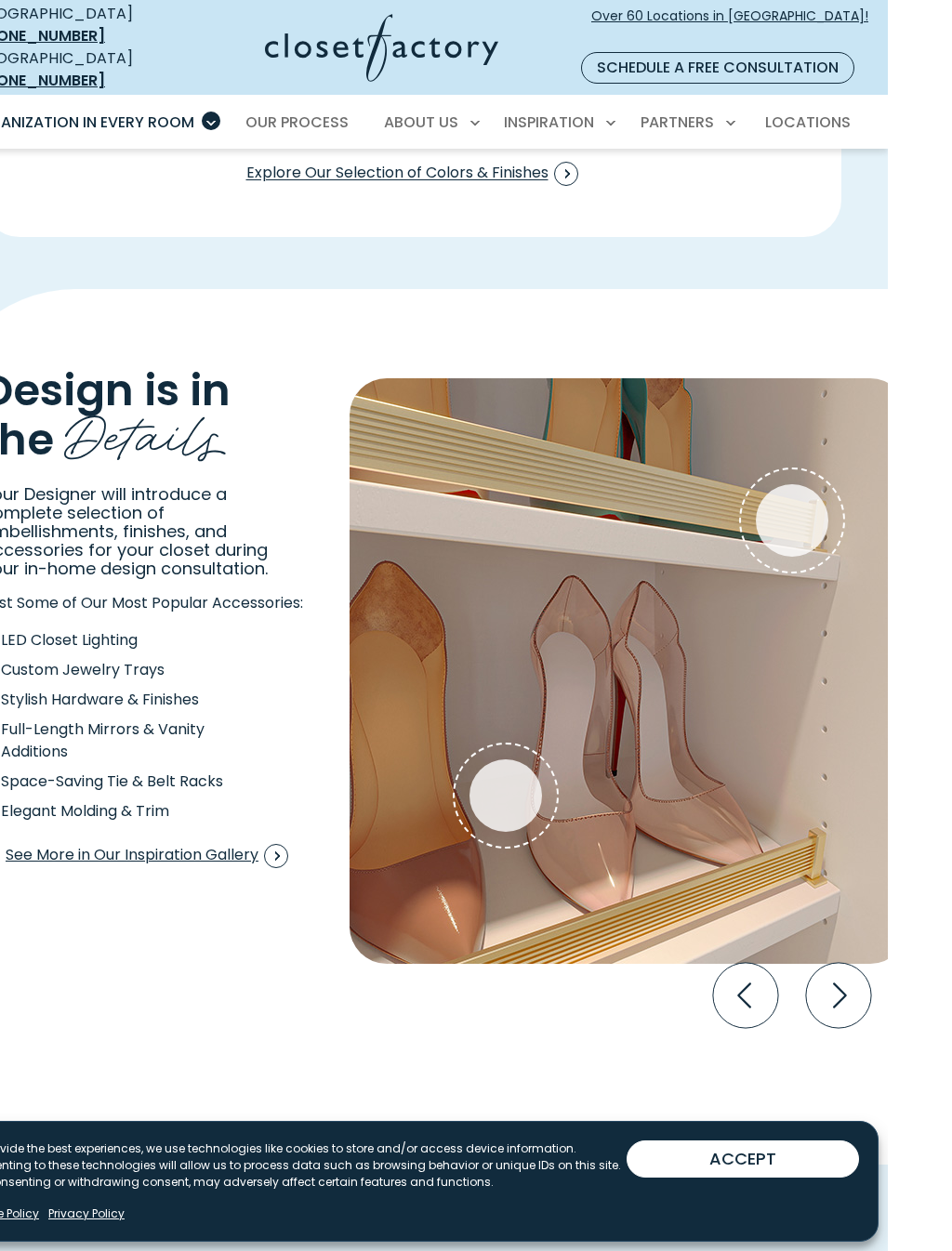
scroll to position [2895, 0]
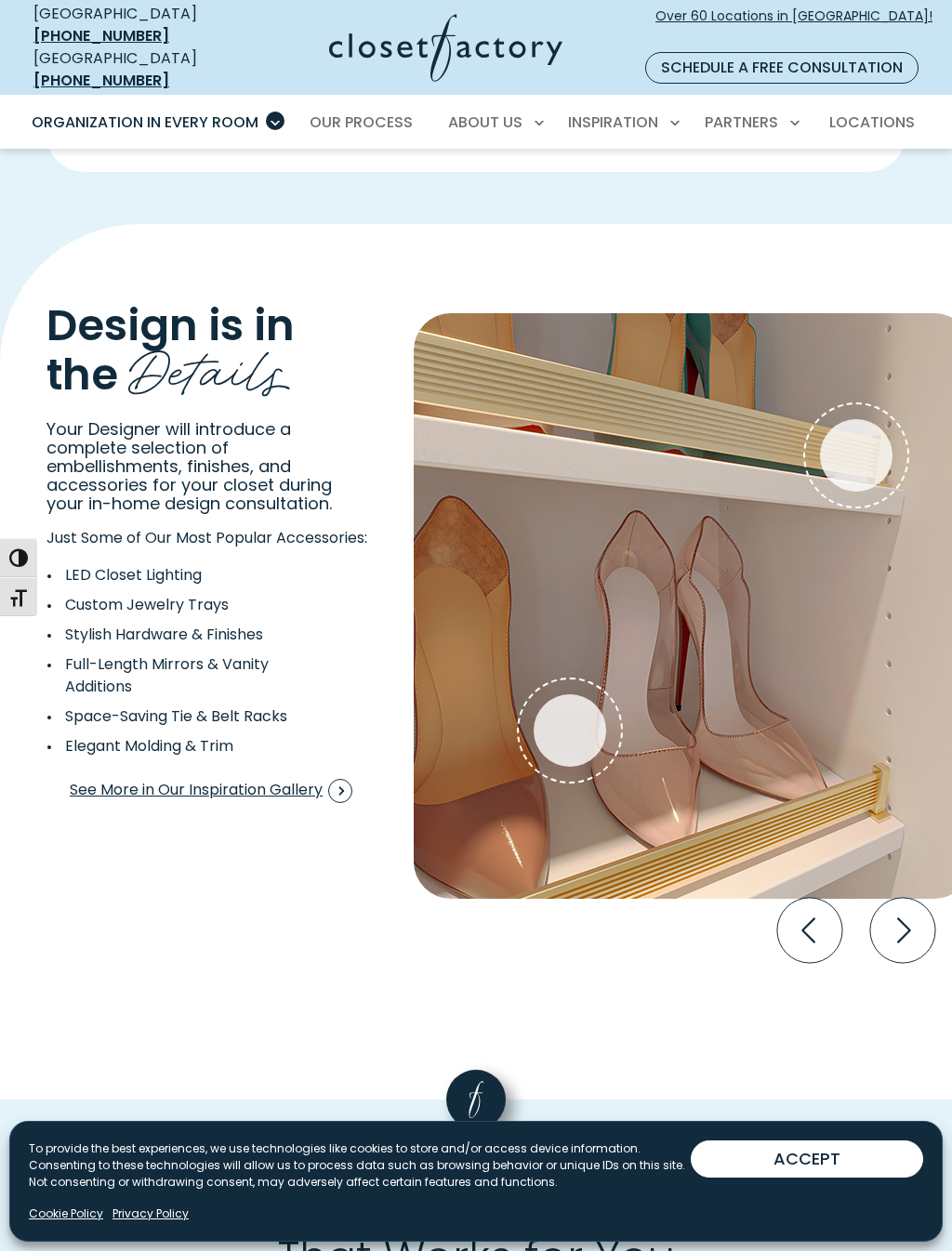
click at [892, 898] on icon "Next slide" at bounding box center [902, 930] width 65 height 65
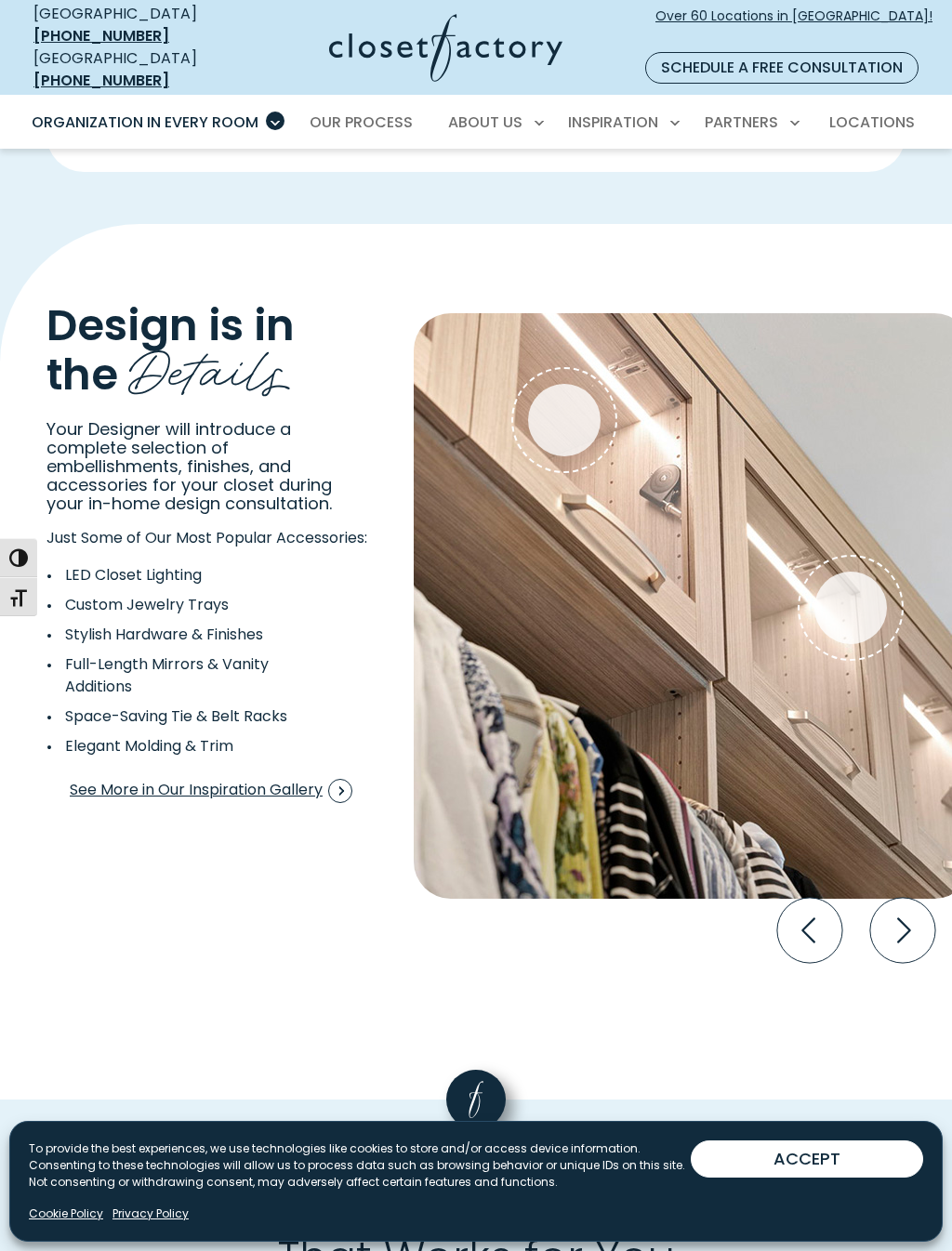
click at [907, 898] on icon "Next slide" at bounding box center [902, 930] width 65 height 65
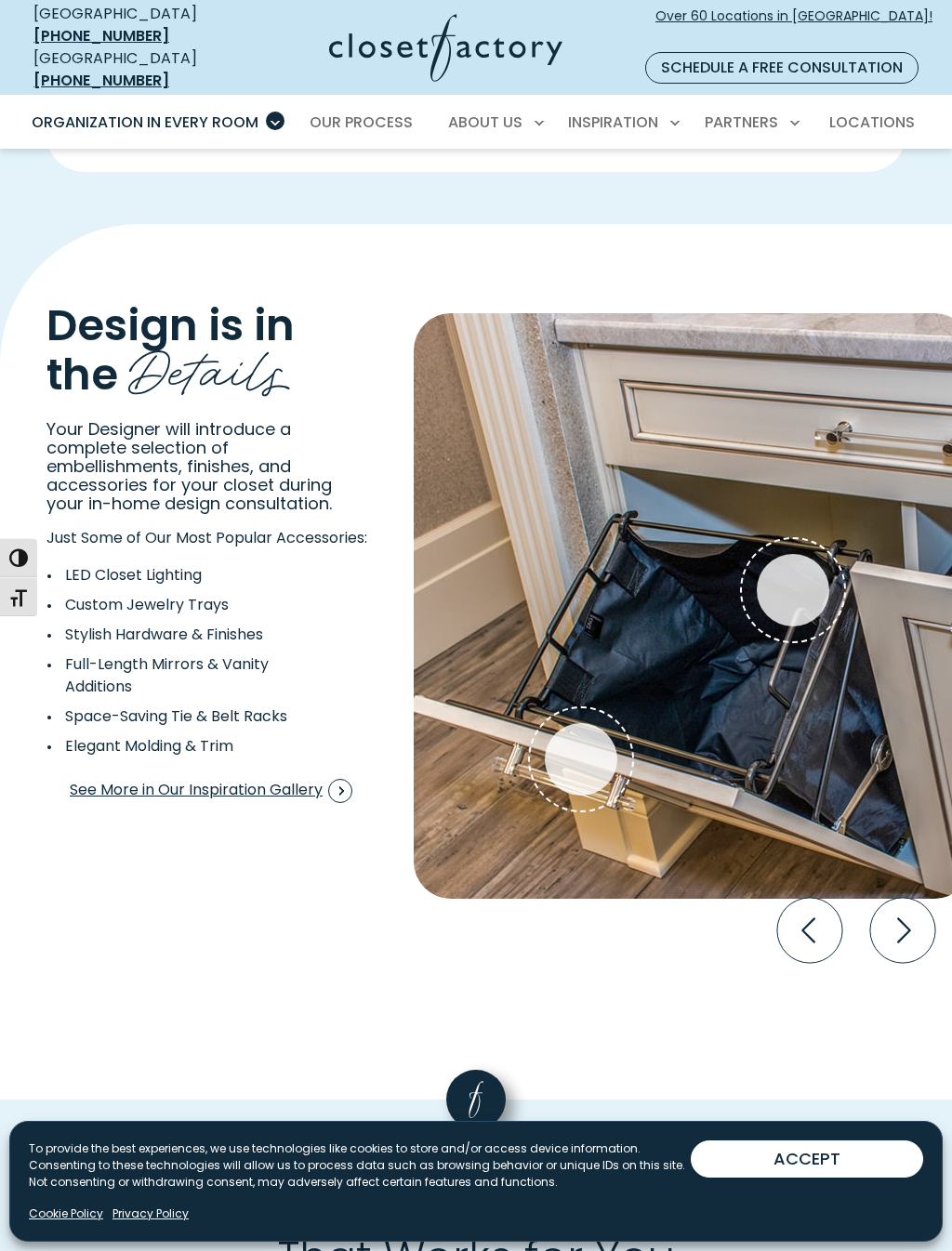
click at [913, 898] on icon "Next slide" at bounding box center [902, 930] width 65 height 65
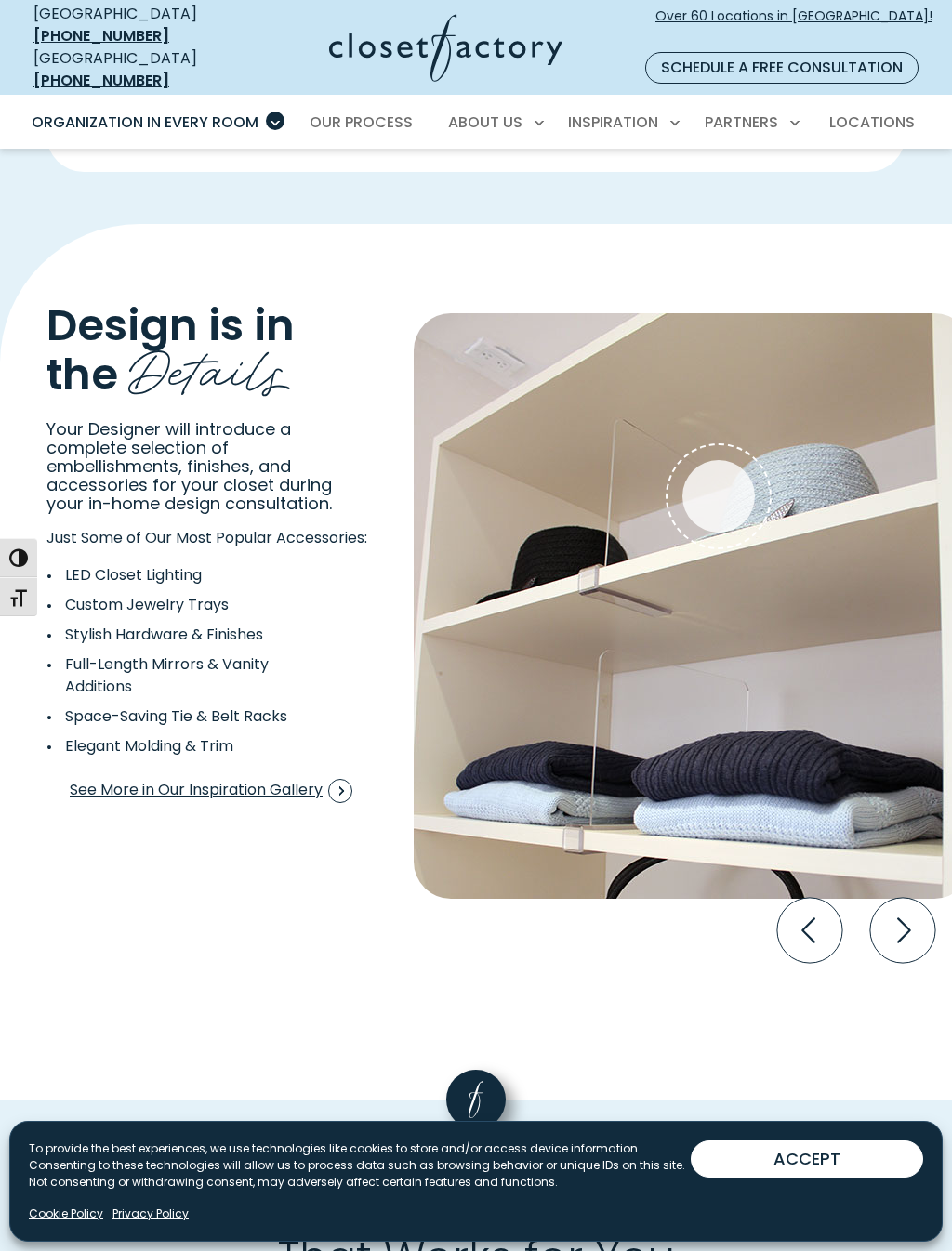
click at [907, 898] on icon "Next slide" at bounding box center [902, 930] width 65 height 65
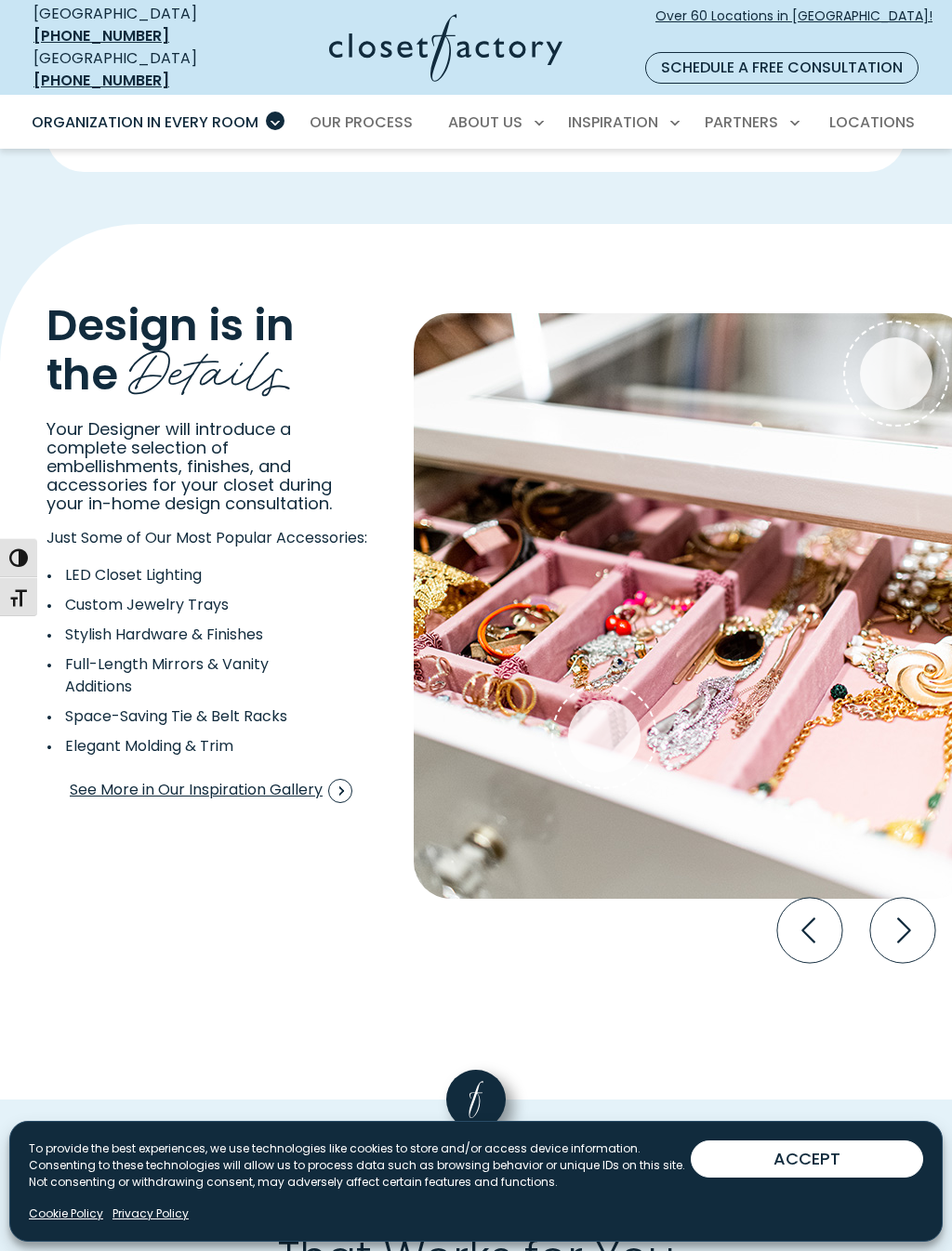
click at [904, 898] on icon "Next slide" at bounding box center [902, 930] width 65 height 65
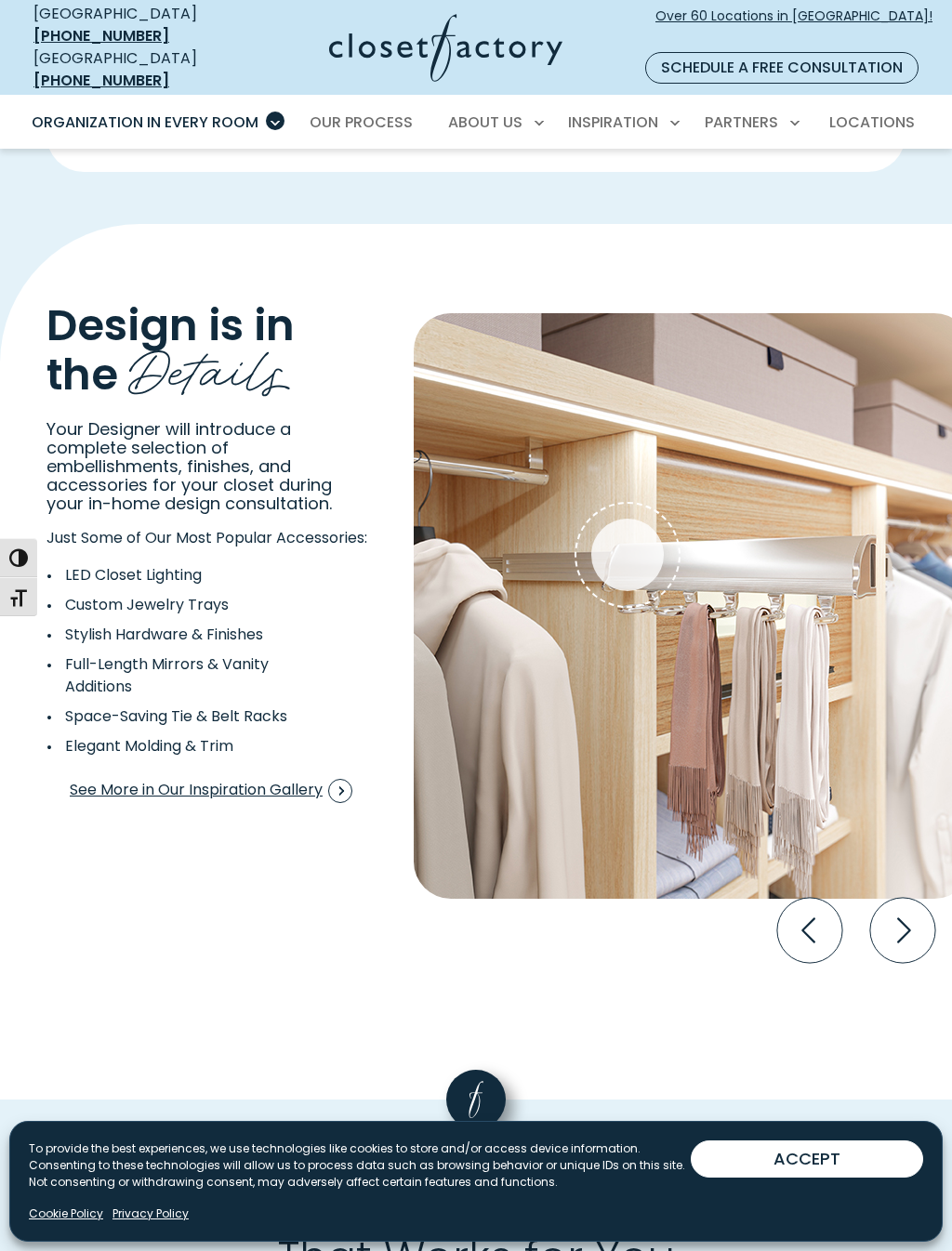
click at [902, 898] on icon "Next slide" at bounding box center [902, 930] width 65 height 65
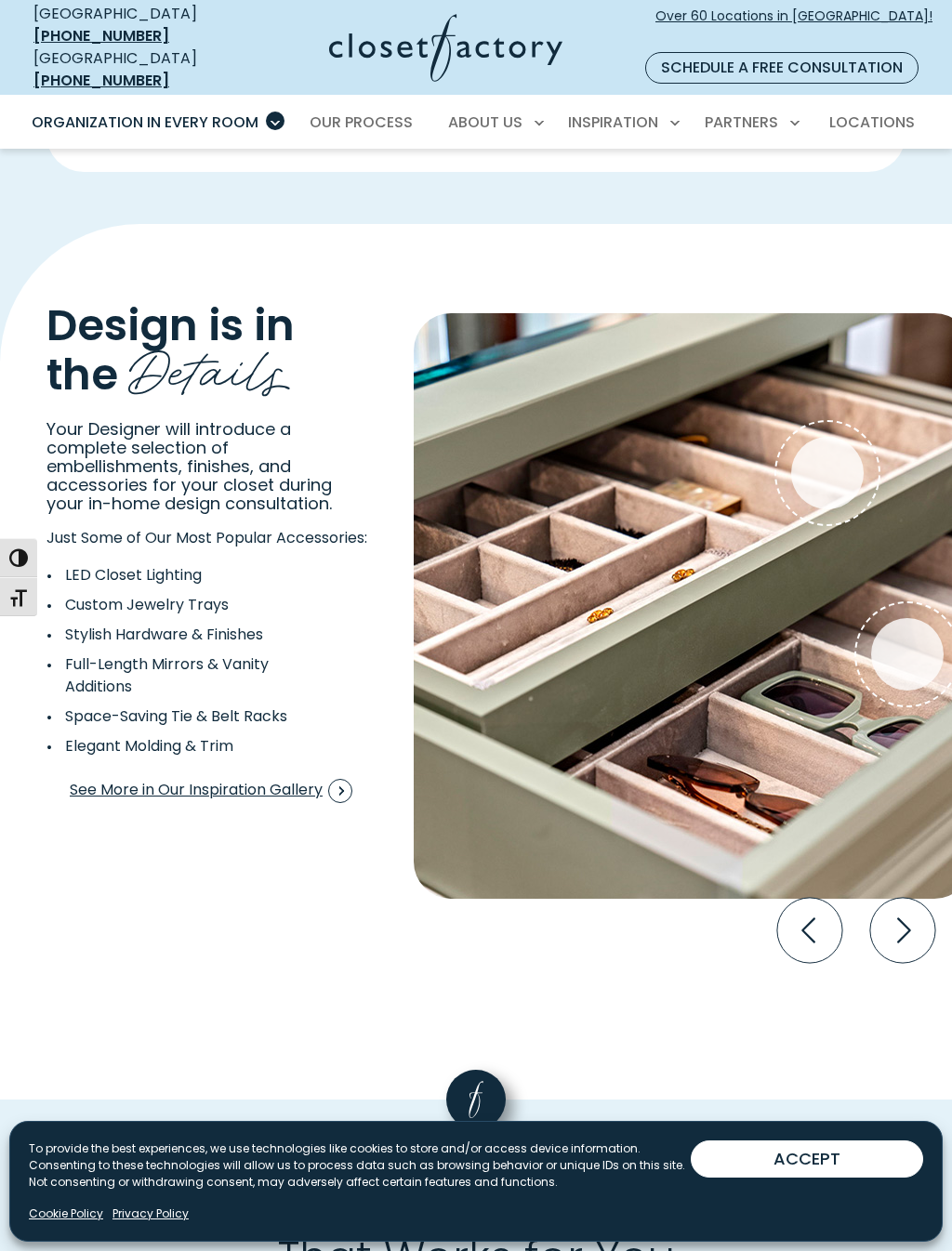
click at [914, 898] on icon "Next slide" at bounding box center [902, 930] width 65 height 65
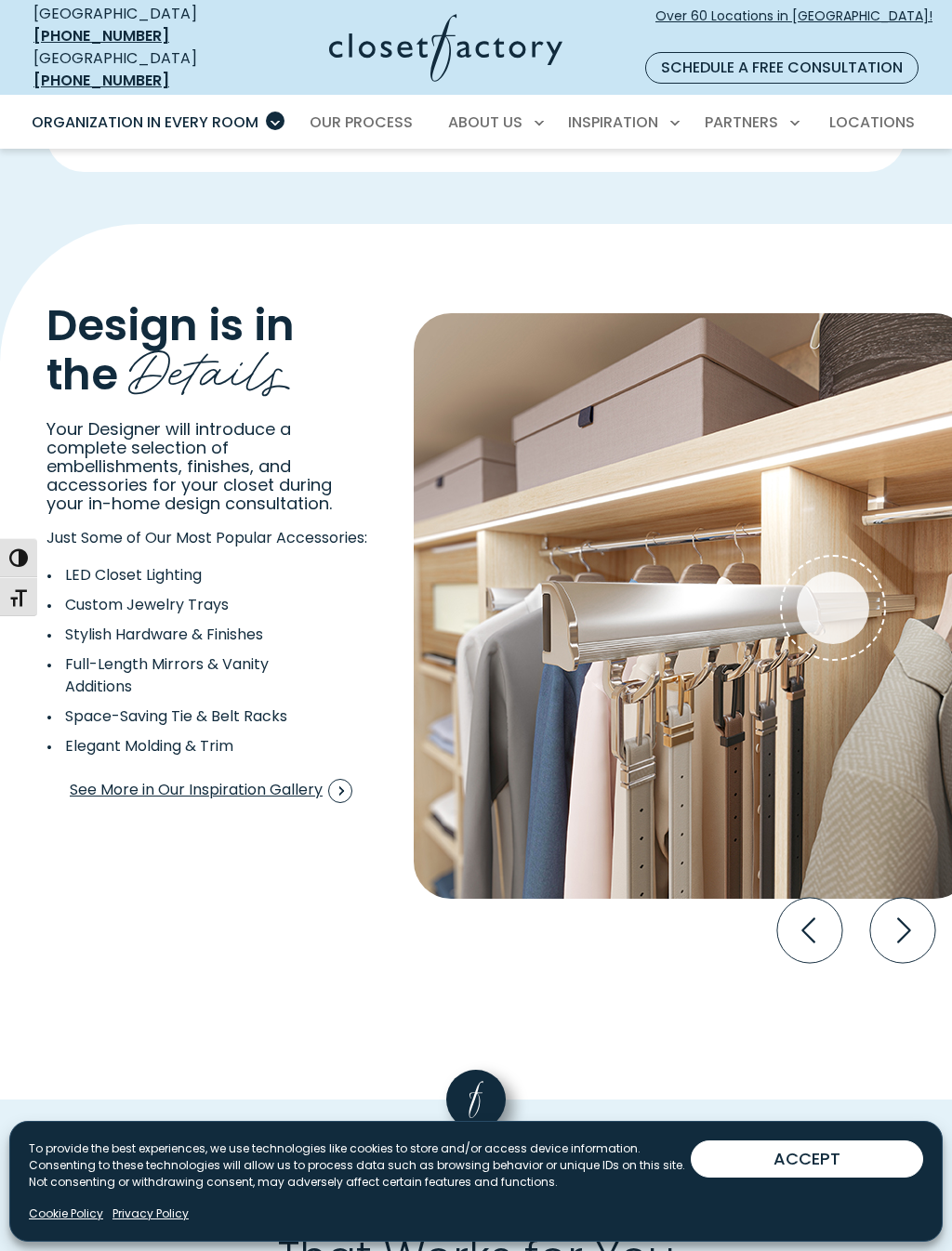
click at [898, 898] on icon "Next slide" at bounding box center [902, 930] width 65 height 65
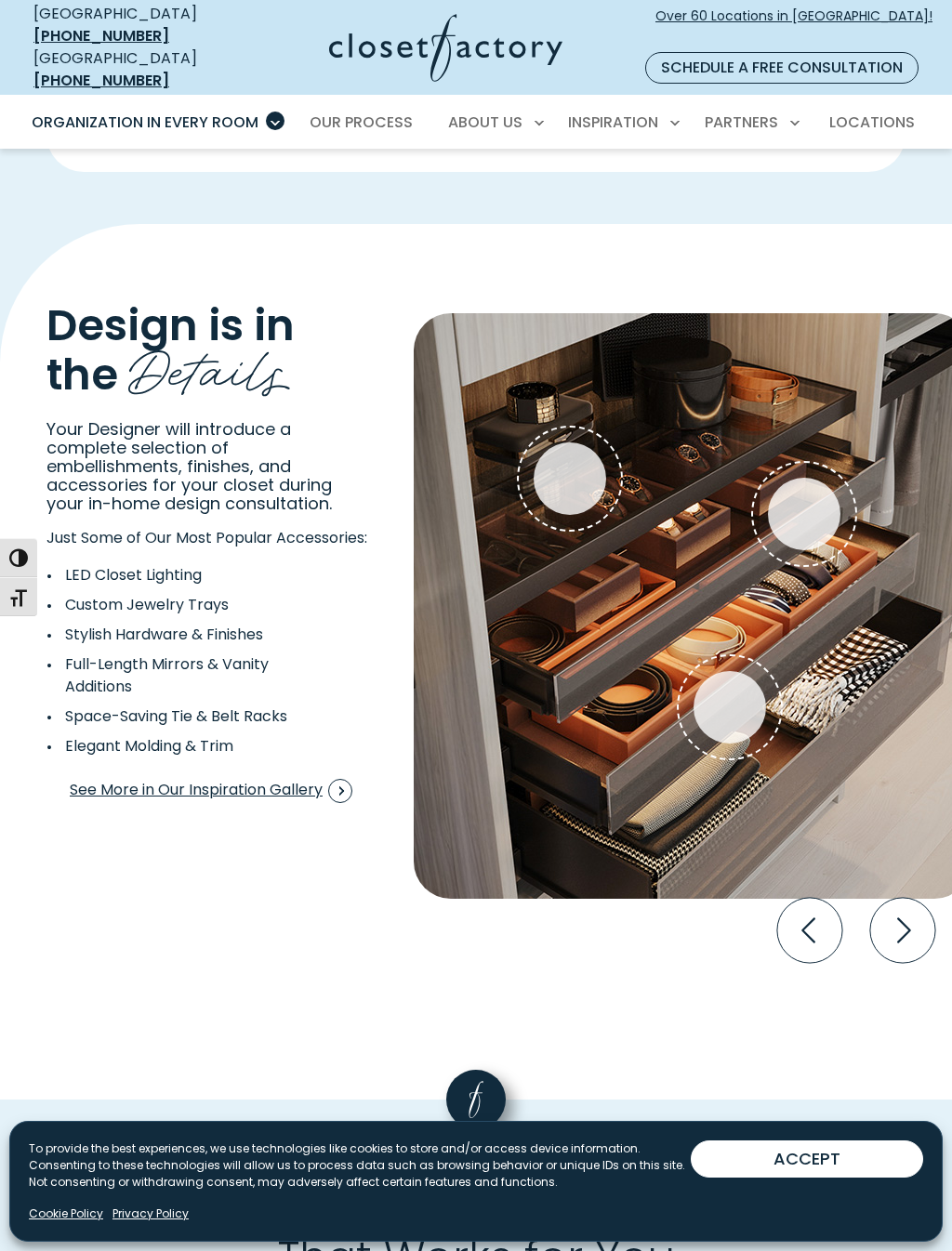
scroll to position [2894, 0]
click at [923, 899] on icon "Next slide" at bounding box center [902, 931] width 65 height 65
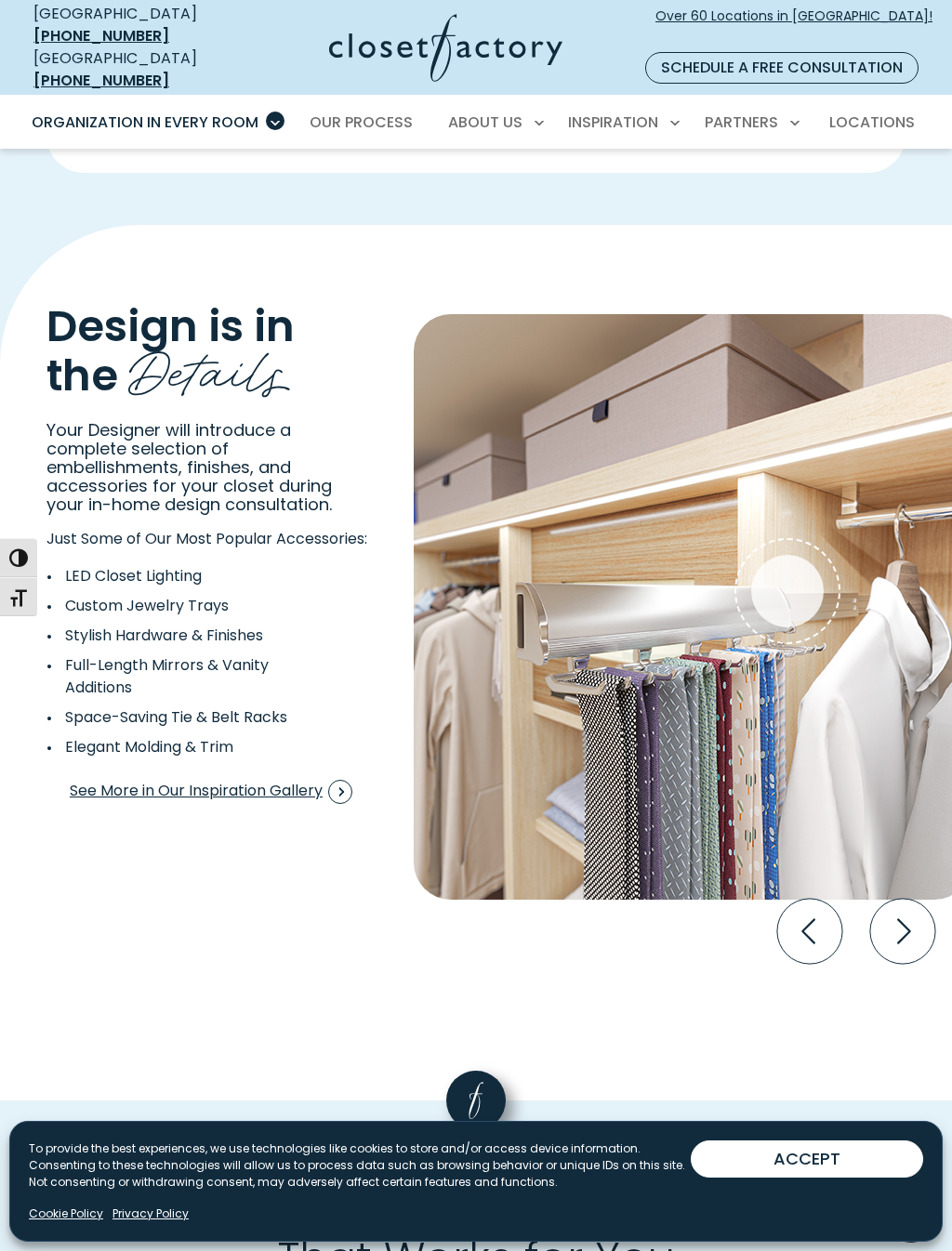
click at [914, 899] on icon "Next slide" at bounding box center [902, 931] width 65 height 65
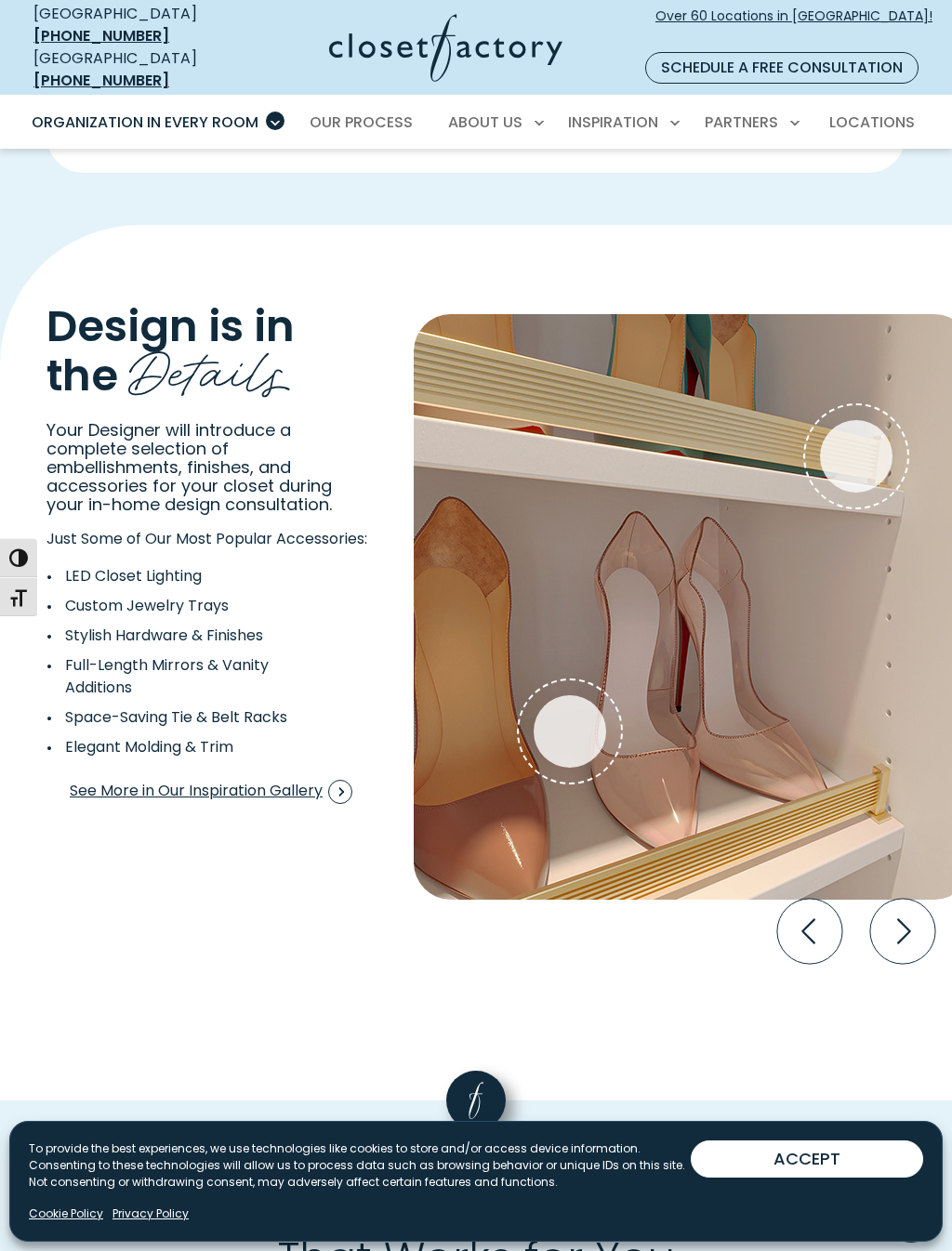
click at [907, 899] on icon "Next slide" at bounding box center [902, 931] width 65 height 65
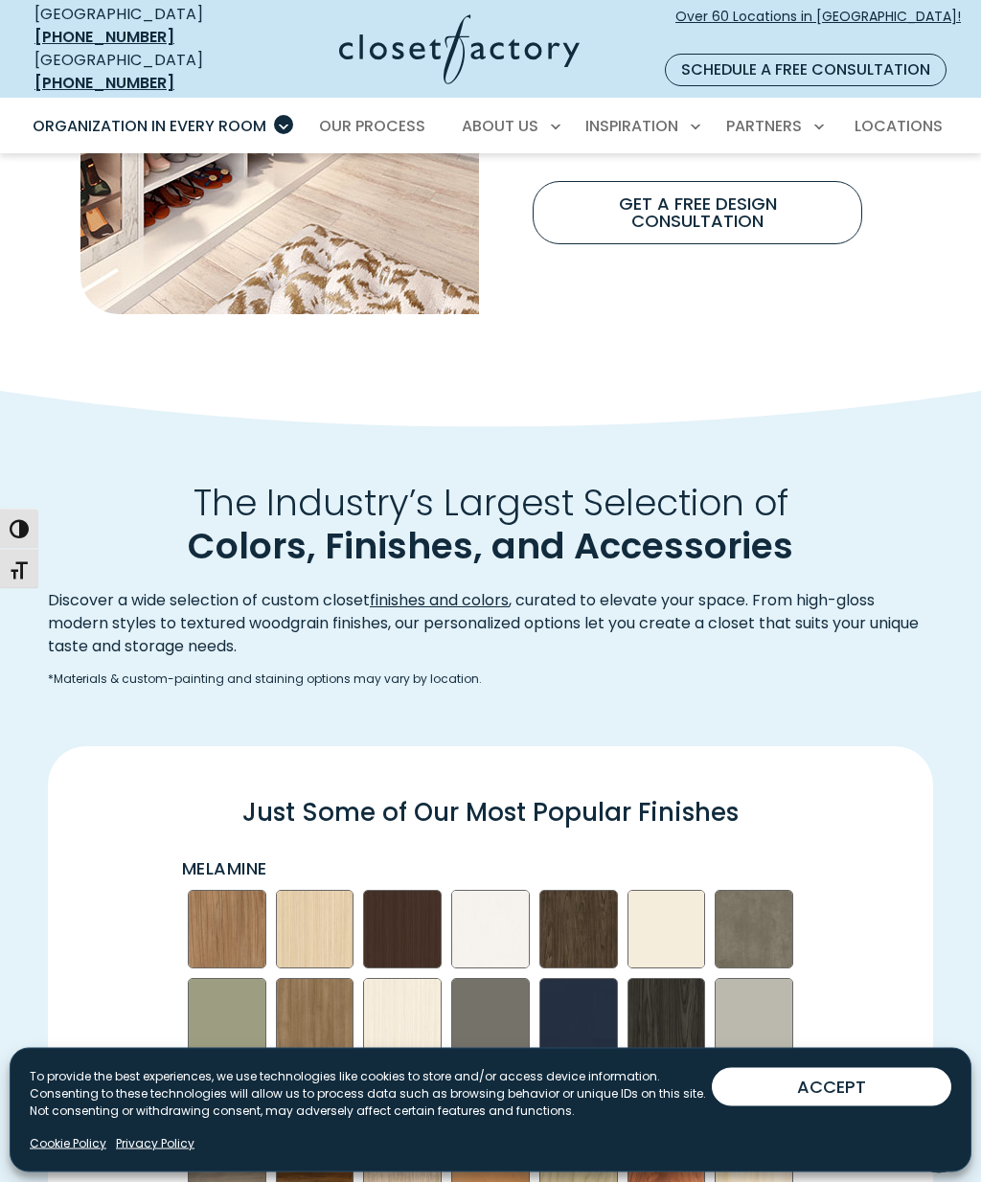
scroll to position [1799, 0]
